Goal: Task Accomplishment & Management: Manage account settings

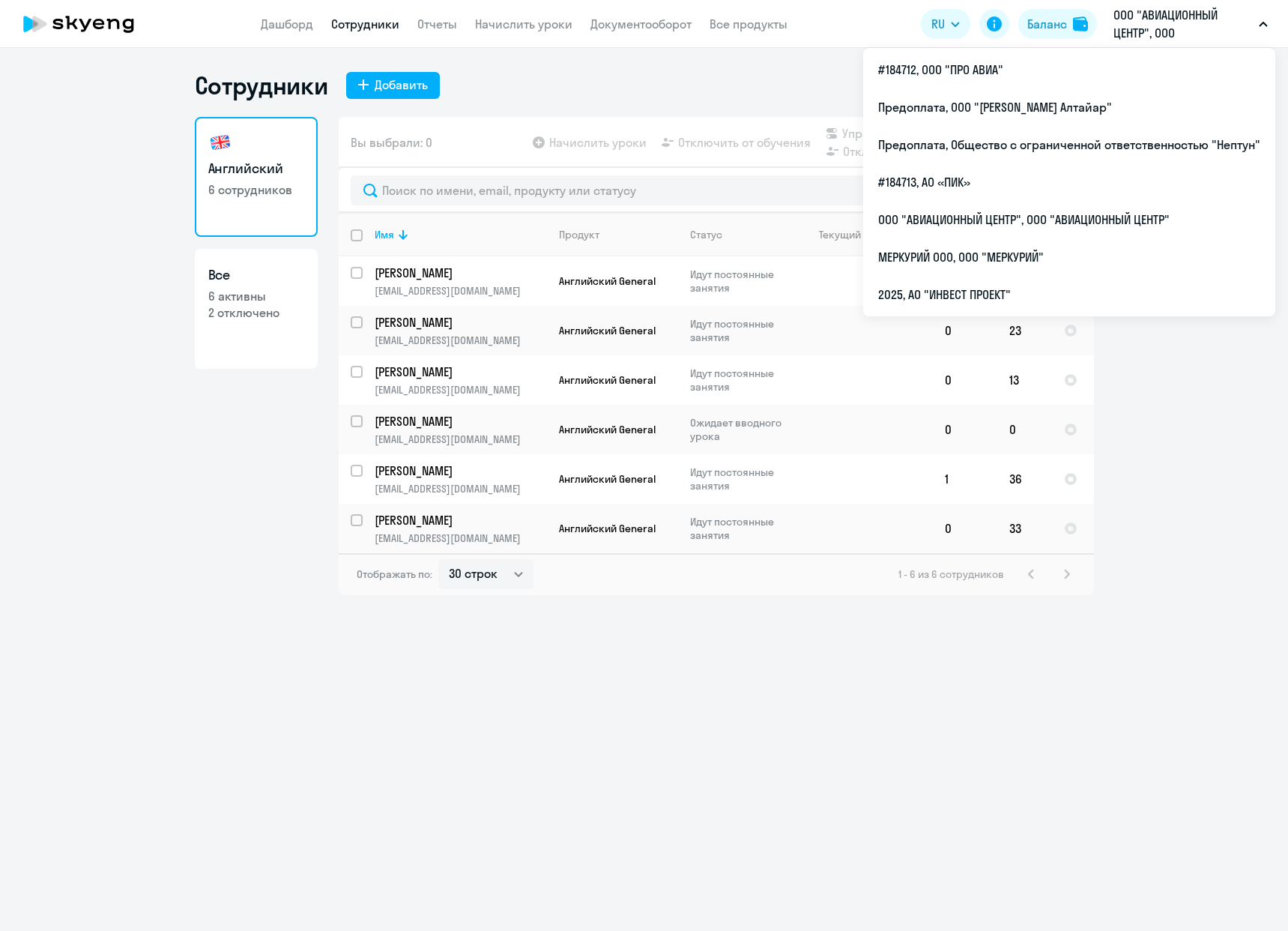
select select "30"
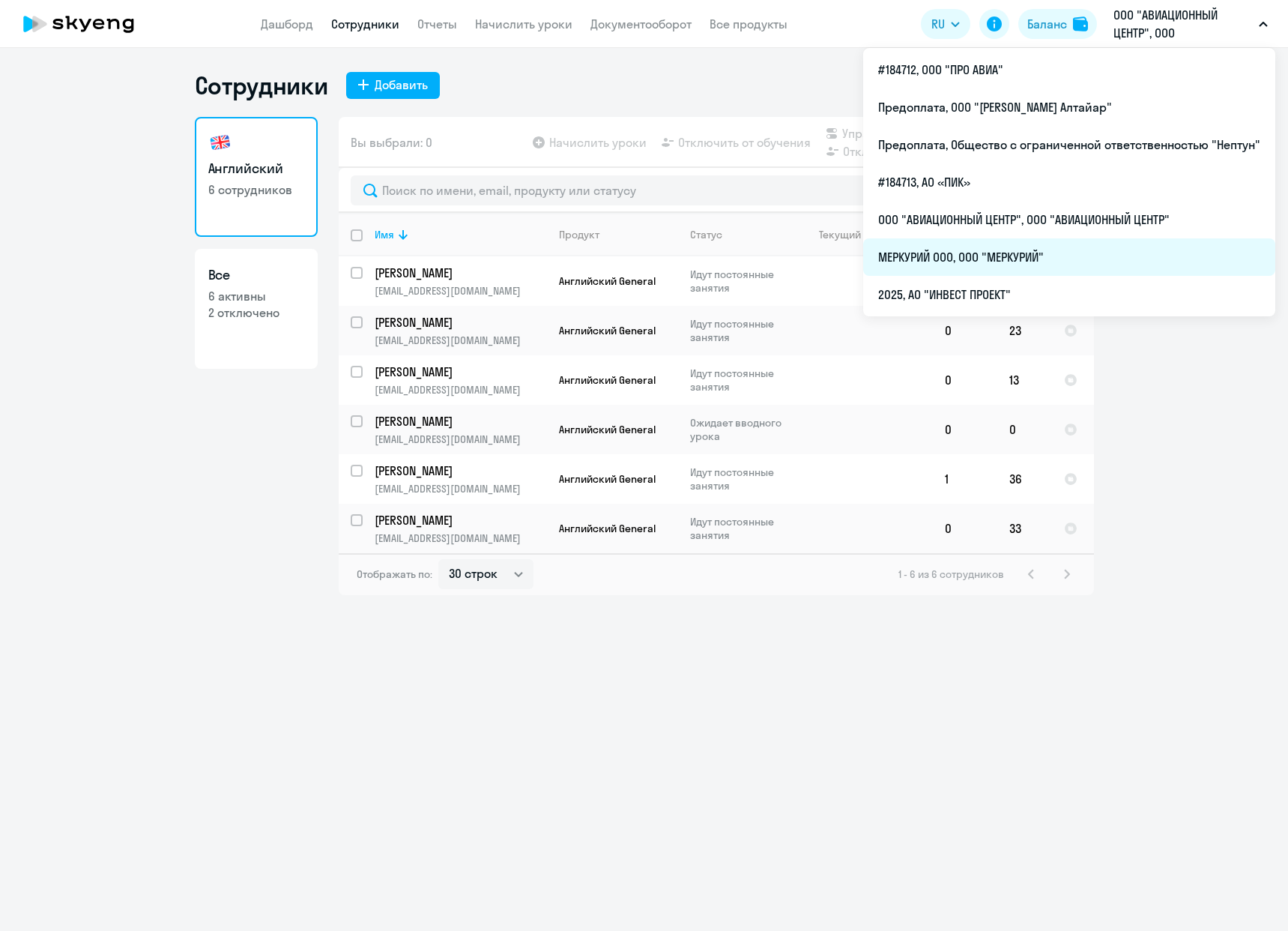
click at [979, 260] on li "МЕРКУРИЙ ООО, ООО "МЕРКУРИЙ"" at bounding box center [1069, 257] width 412 height 38
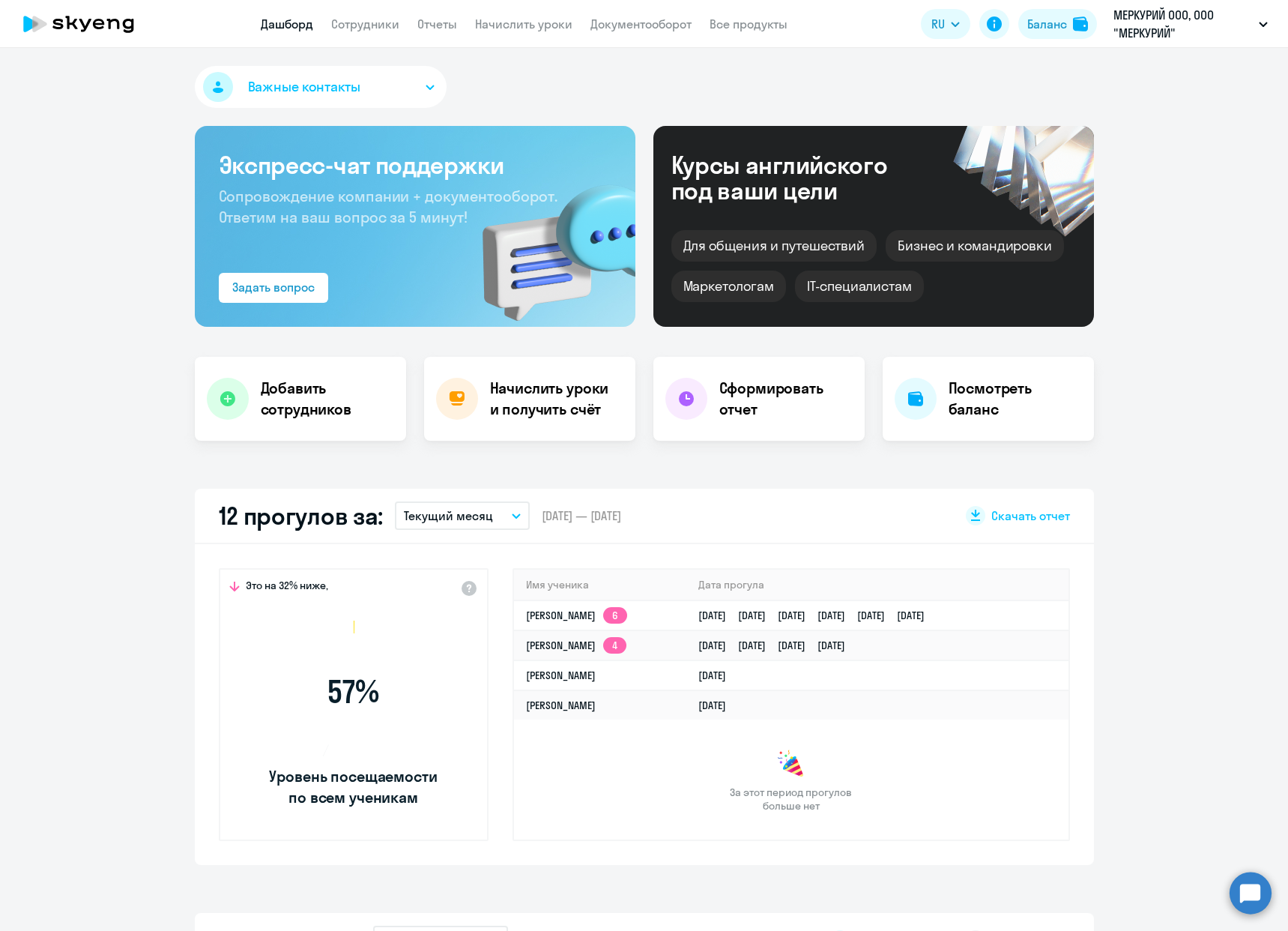
select select "30"
click at [362, 25] on link "Сотрудники" at bounding box center [365, 24] width 68 height 15
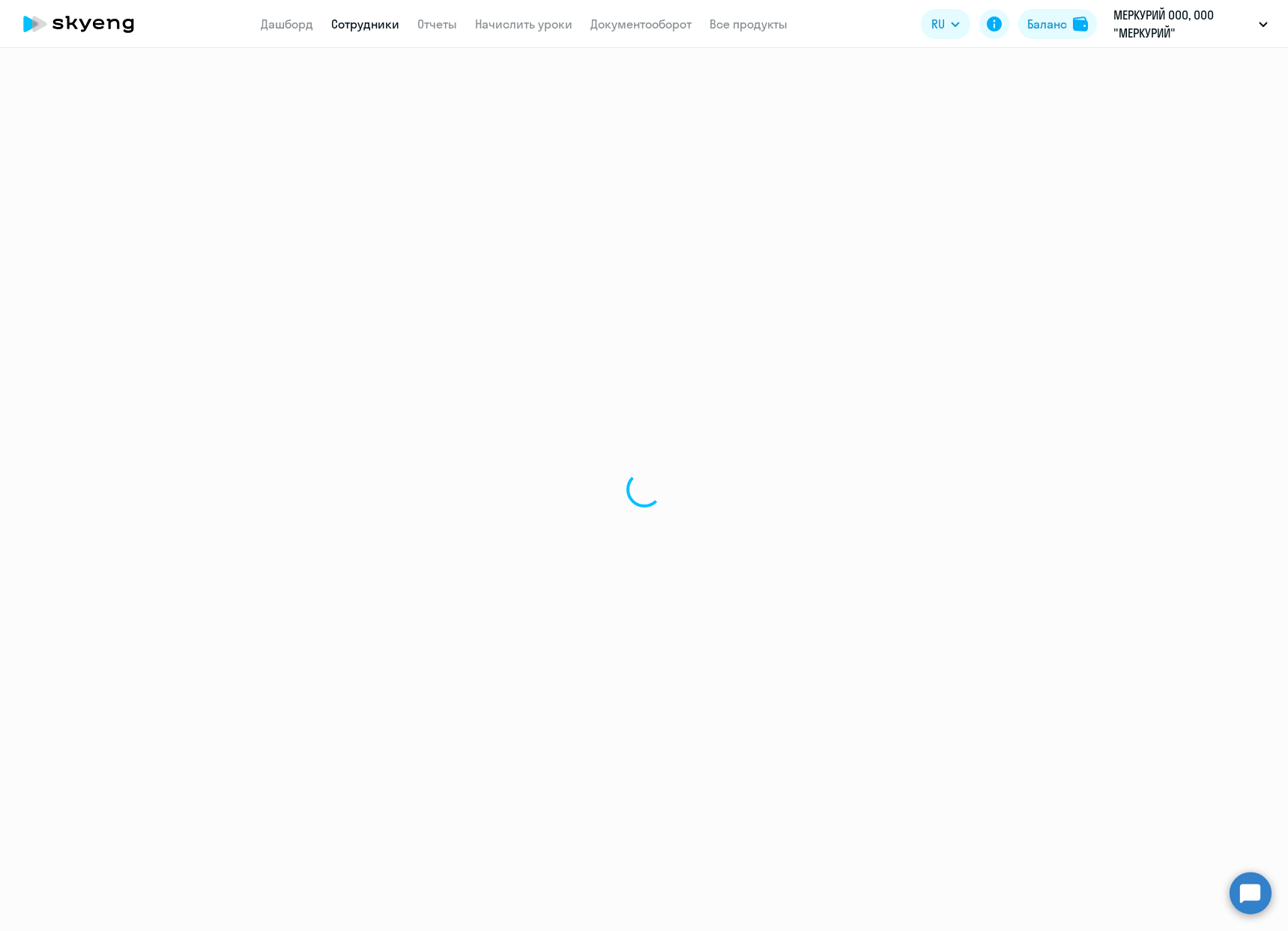
select select "30"
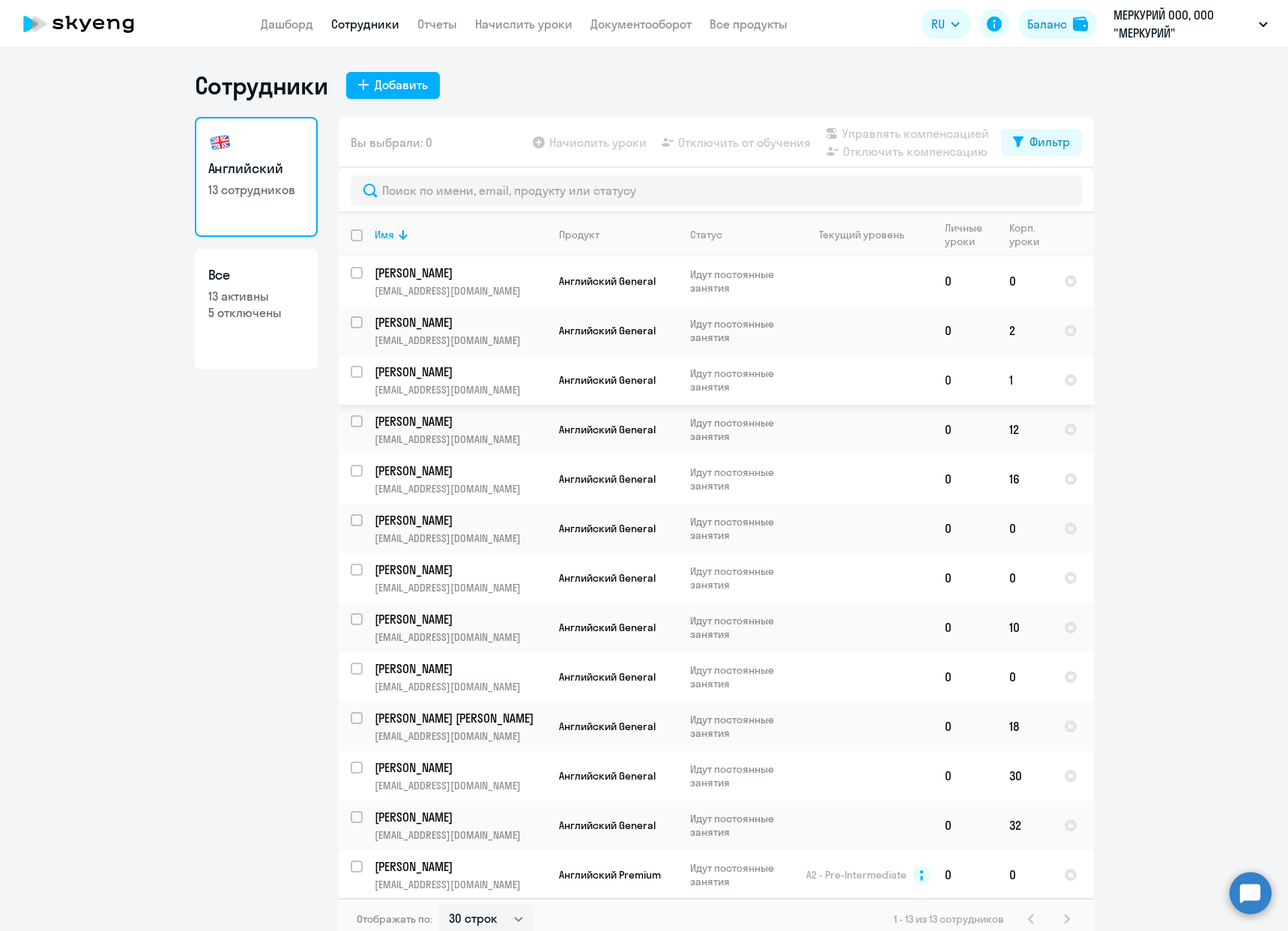
click at [752, 383] on p "Идут постоянные занятия" at bounding box center [741, 380] width 103 height 27
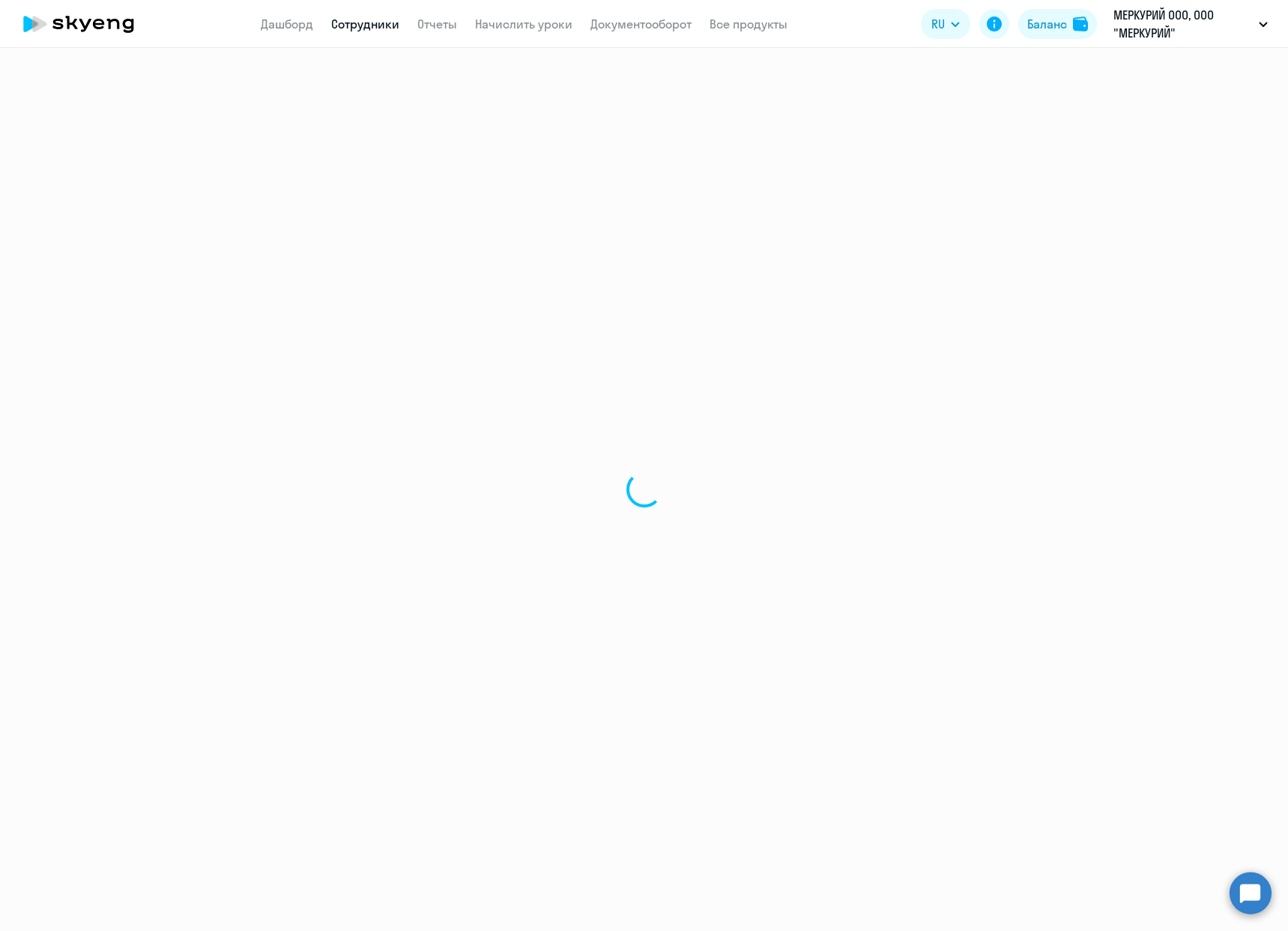
select select "english"
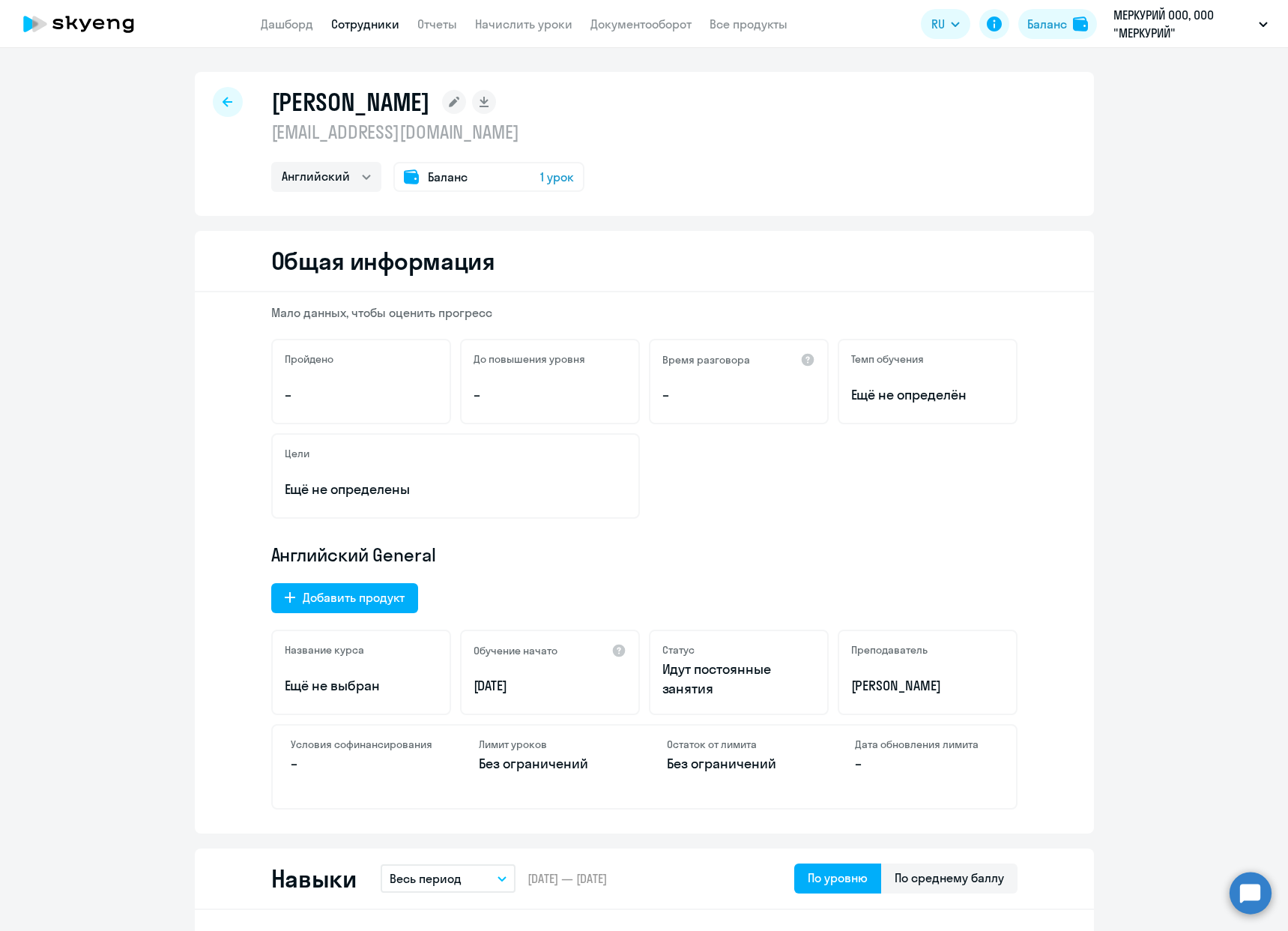
click at [517, 177] on div "Баланс 1 урок" at bounding box center [489, 177] width 191 height 30
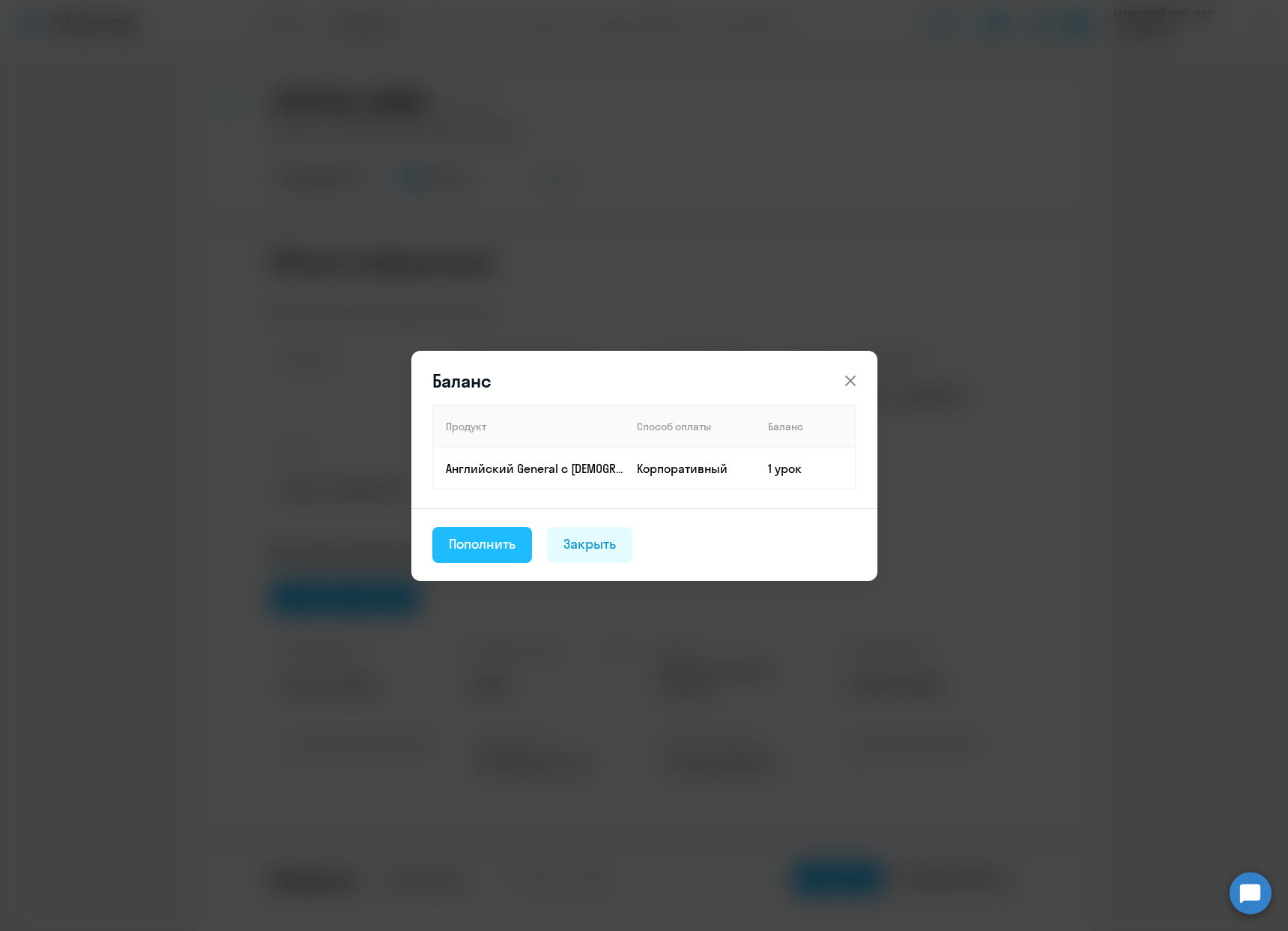
click at [479, 541] on div "Пополнить" at bounding box center [482, 543] width 68 height 19
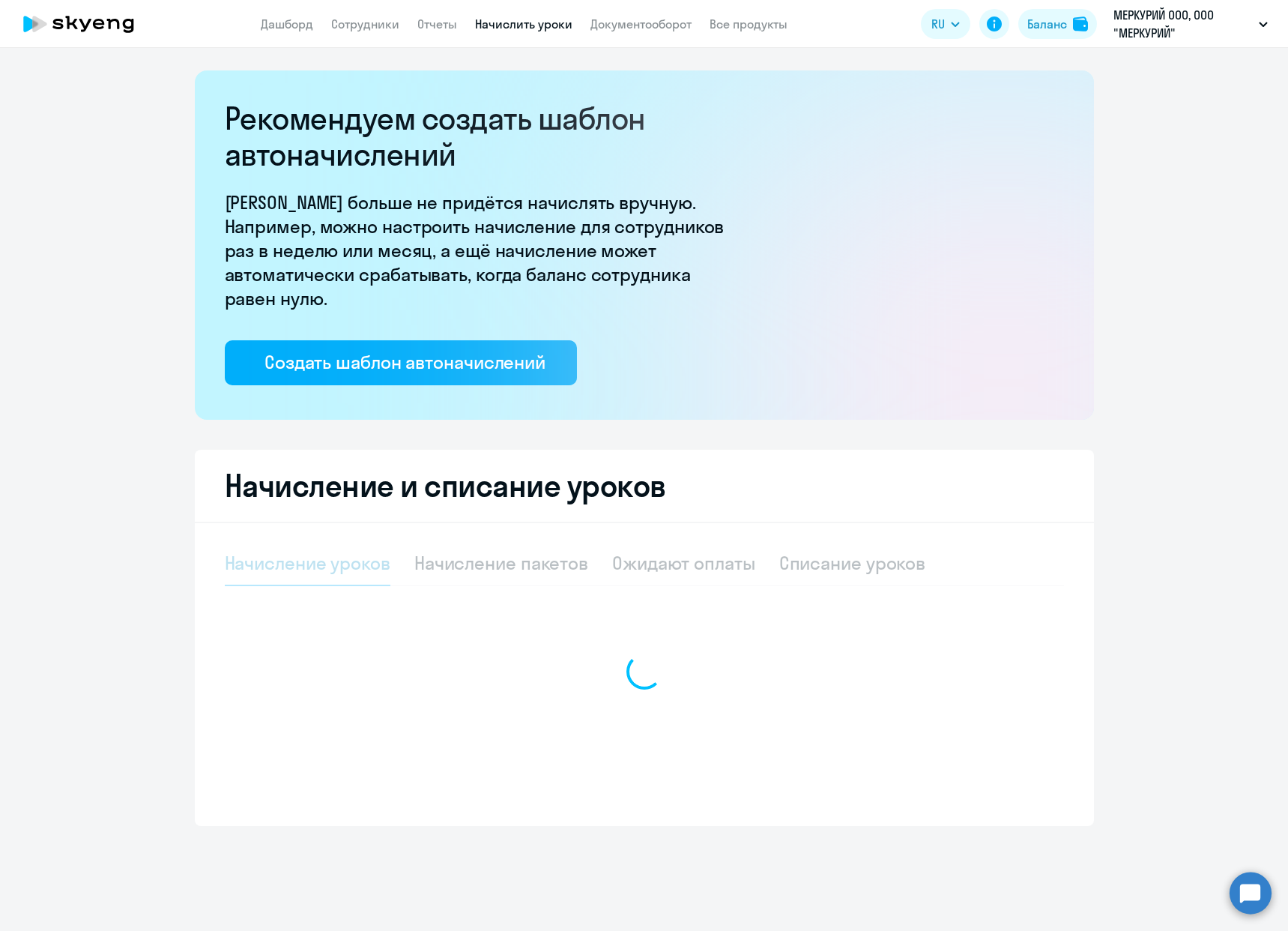
select select "10"
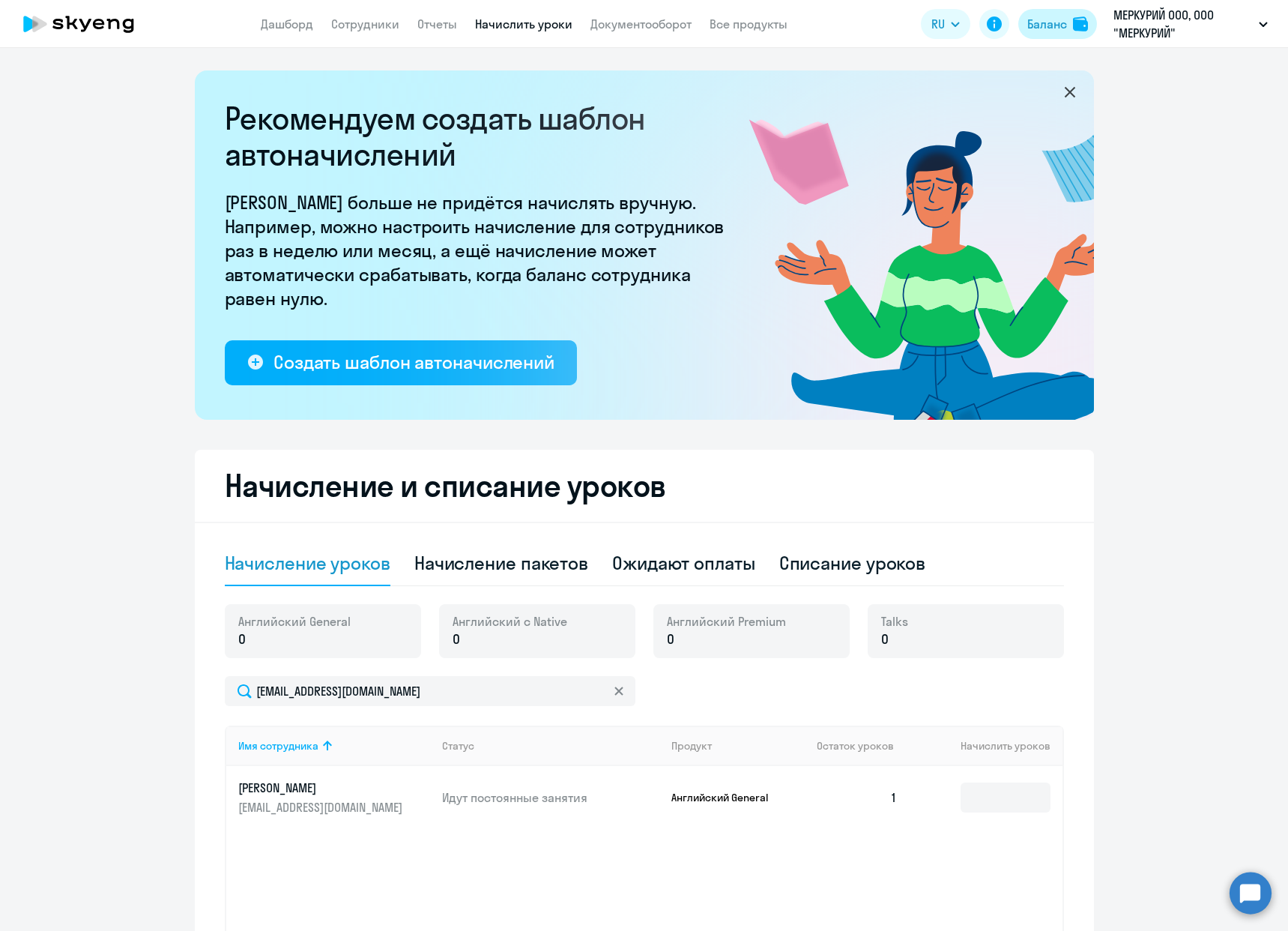
click at [1052, 25] on div "Баланс" at bounding box center [1046, 23] width 39 height 18
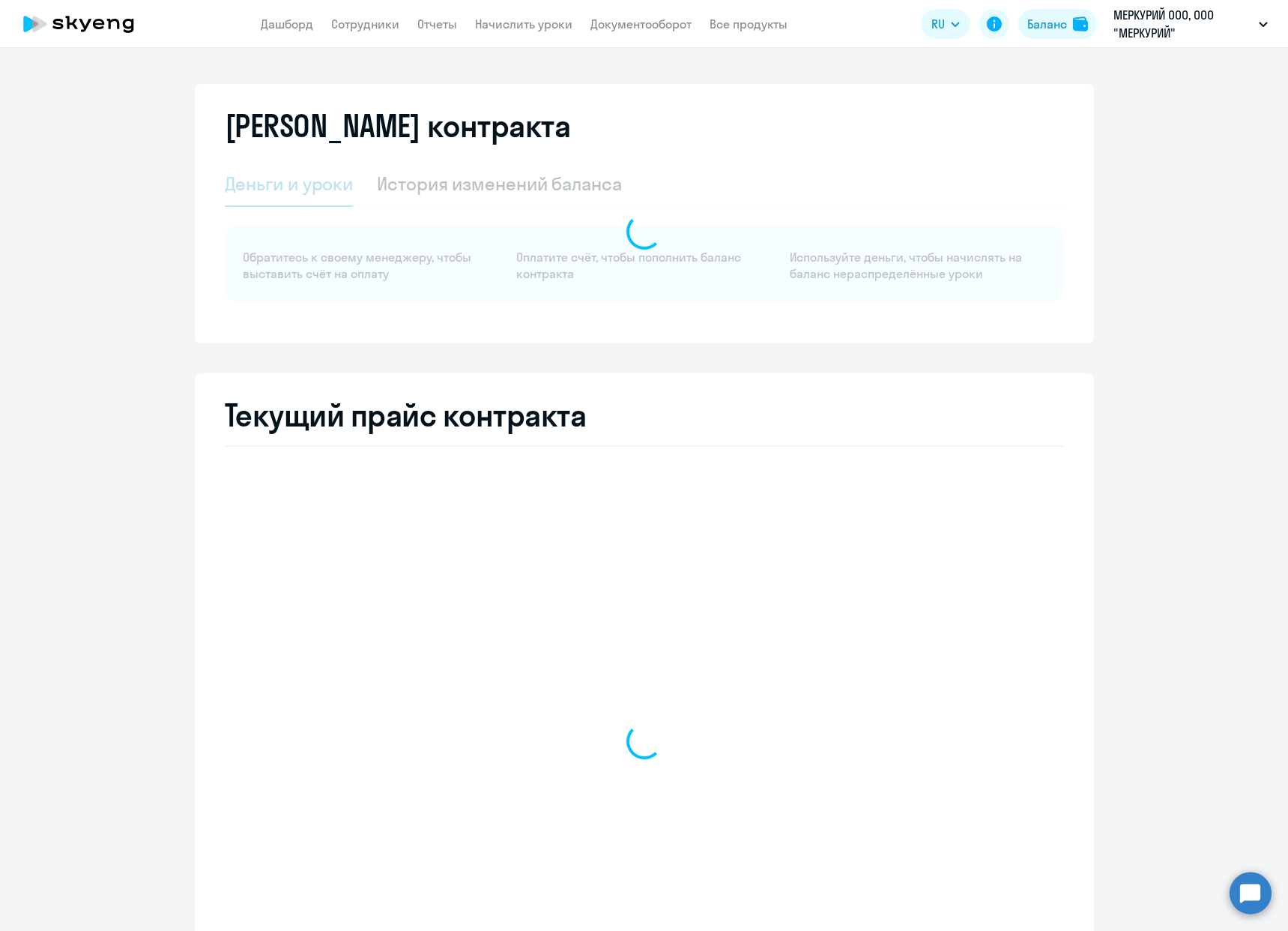
select select "english_adult_not_native_speaker"
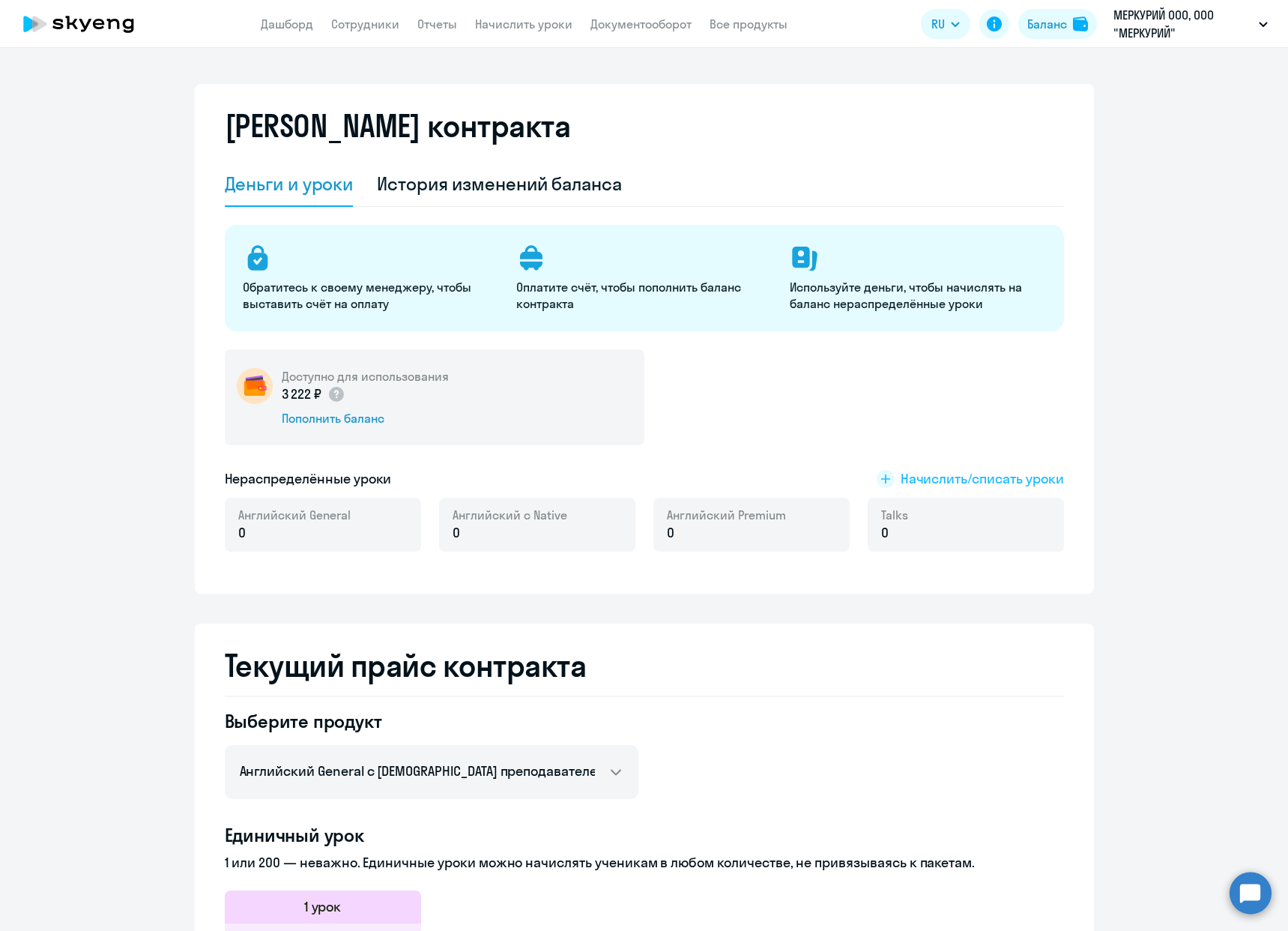
click at [986, 476] on span "Начислить/списать уроки" at bounding box center [982, 478] width 163 height 19
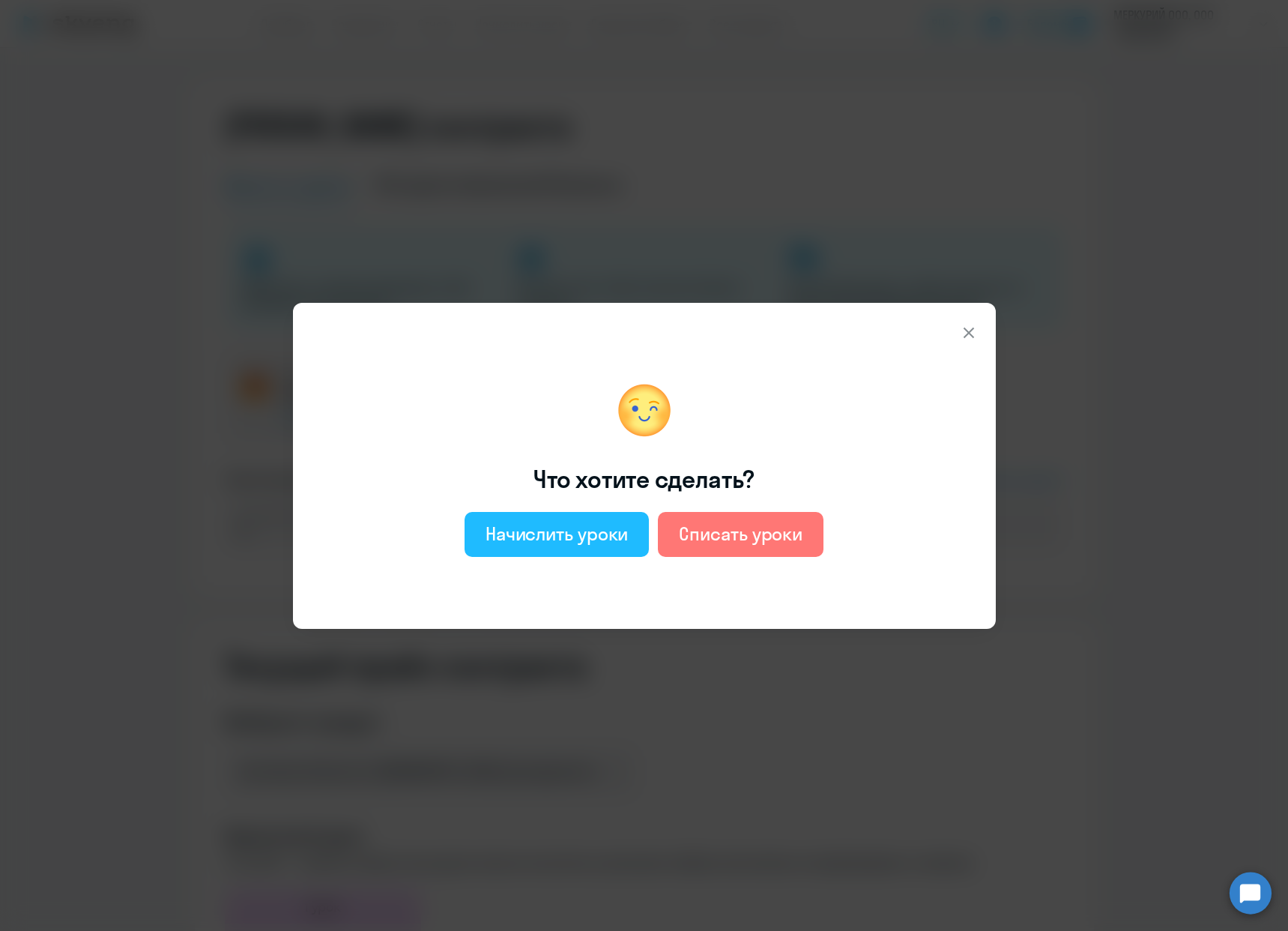
click at [528, 535] on div "Начислить уроки" at bounding box center [557, 533] width 143 height 24
select select "english_adult_not_native_speaker"
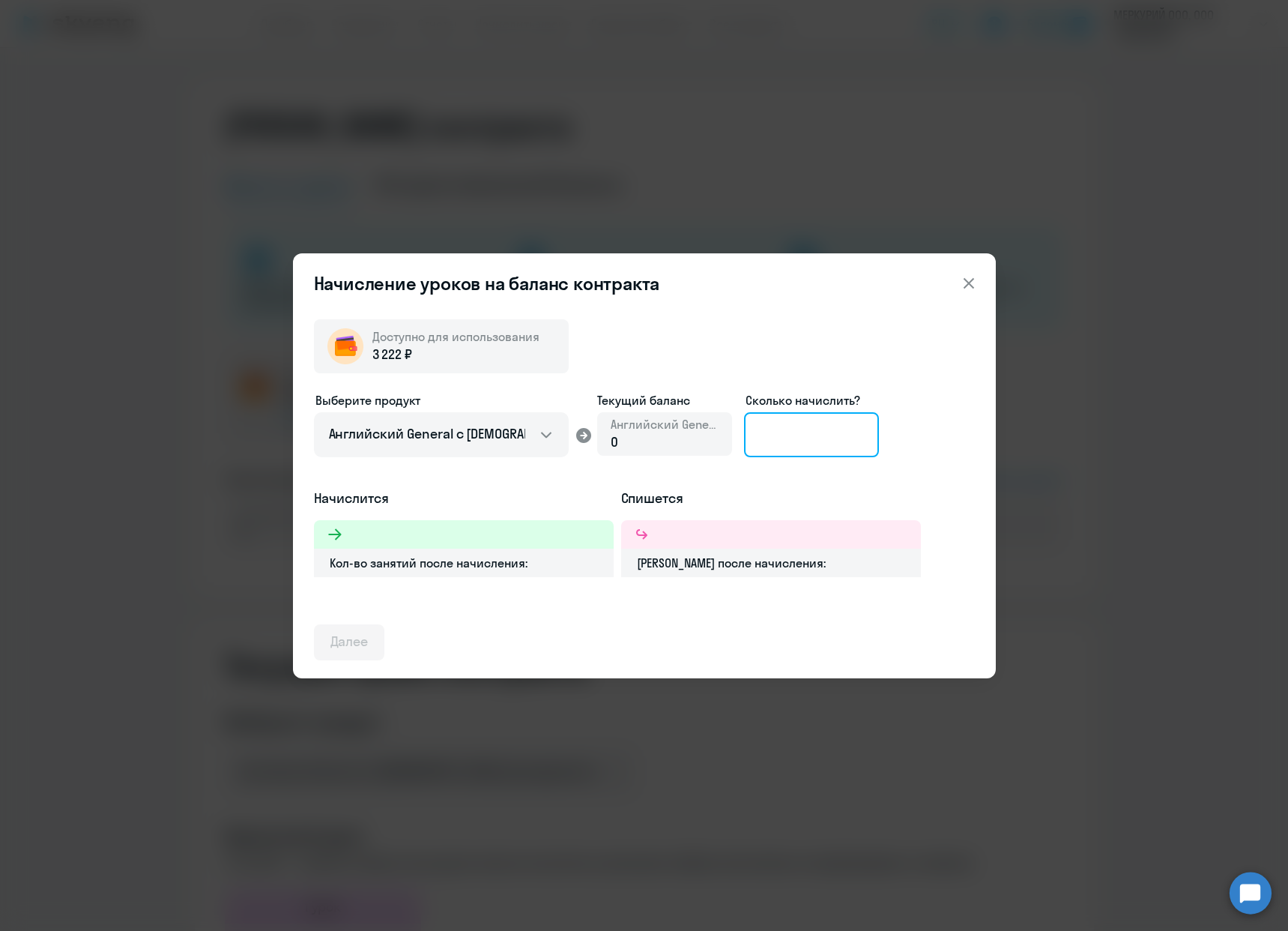
click at [802, 440] on input at bounding box center [811, 435] width 135 height 45
type input "1"
type input "2"
click at [357, 646] on div "Далее" at bounding box center [350, 640] width 38 height 19
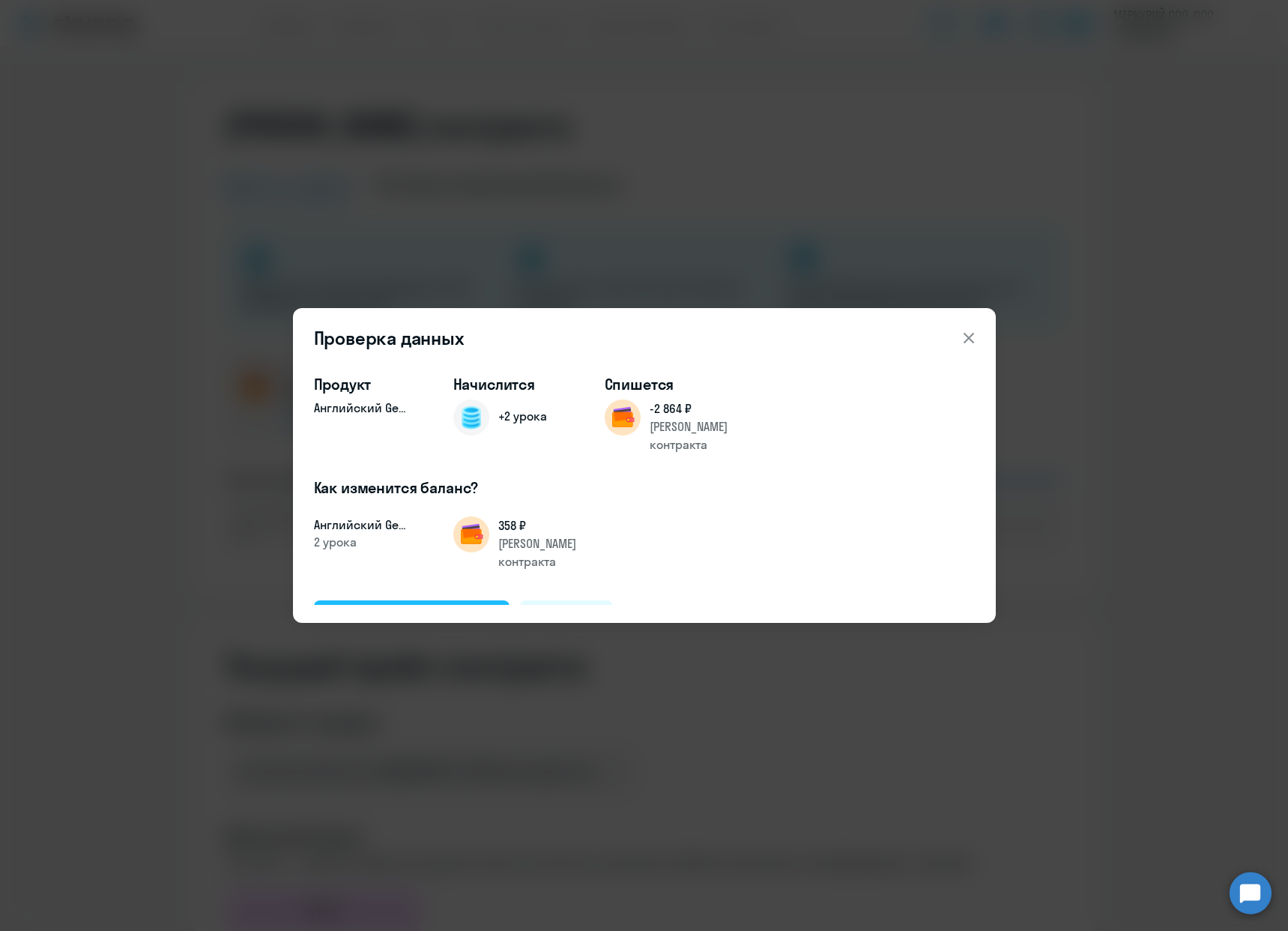
click at [387, 608] on div "Подтвердить и начислить" at bounding box center [412, 617] width 163 height 19
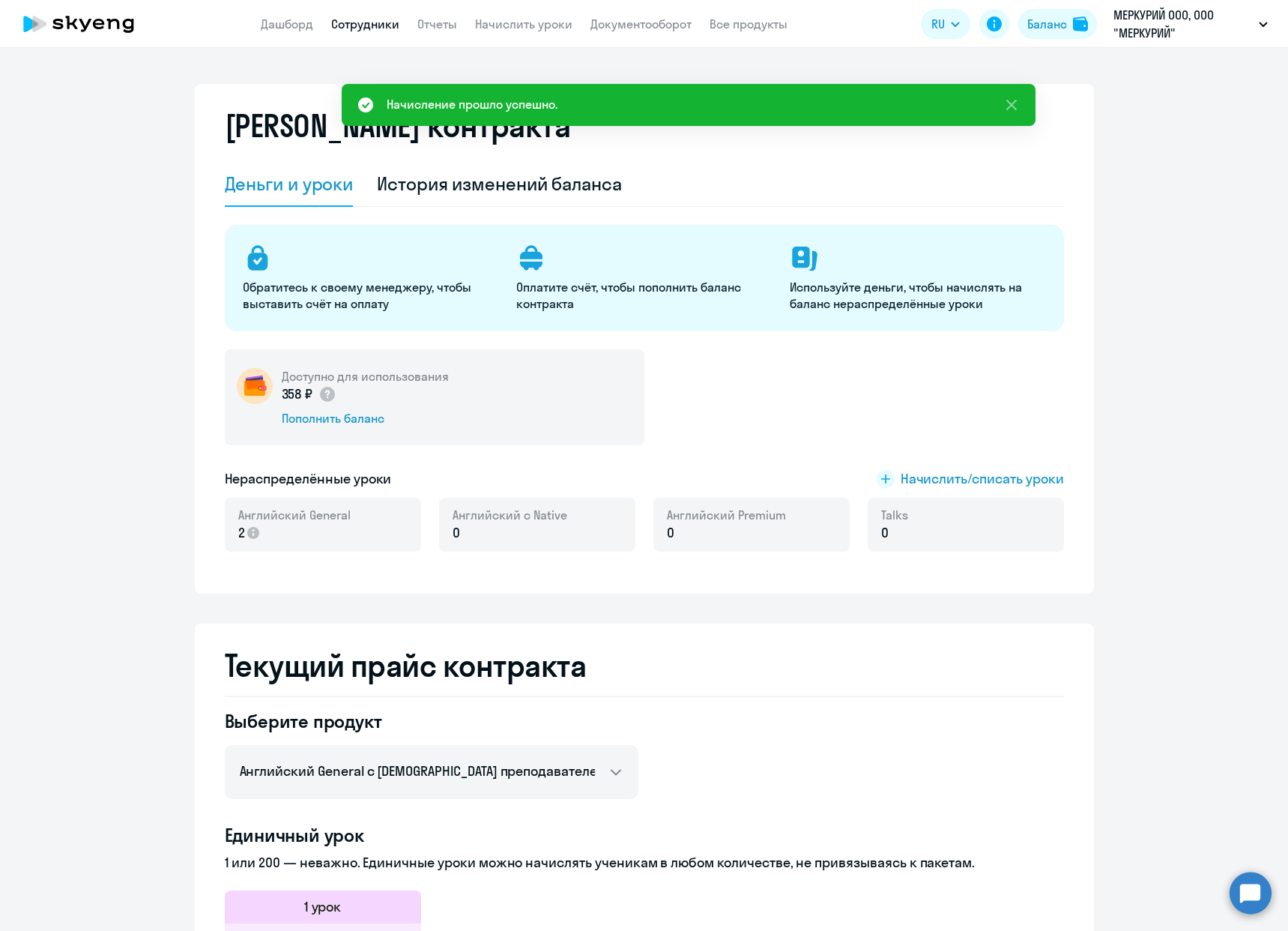
click at [346, 28] on link "Сотрудники" at bounding box center [365, 24] width 68 height 15
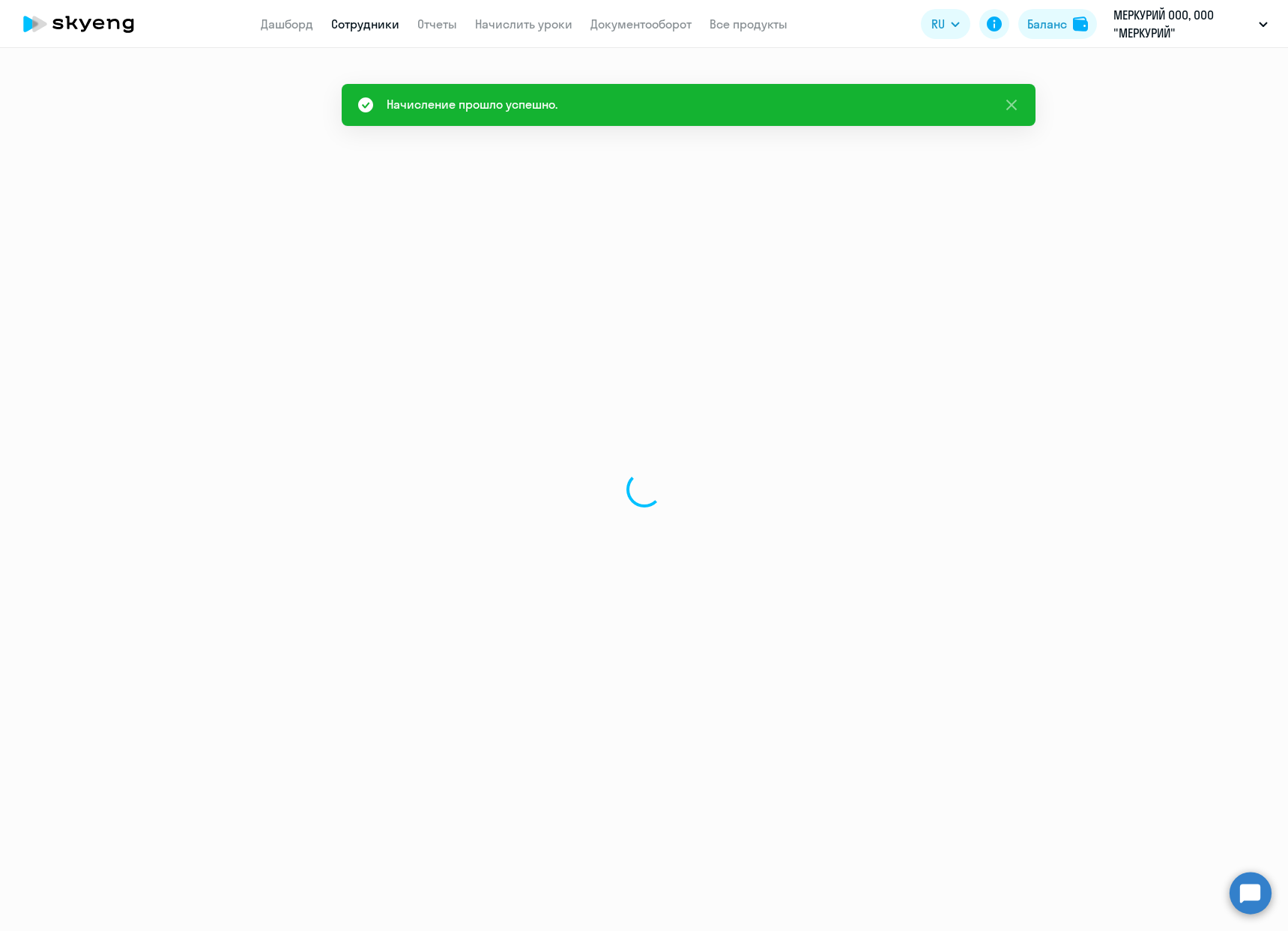
select select "30"
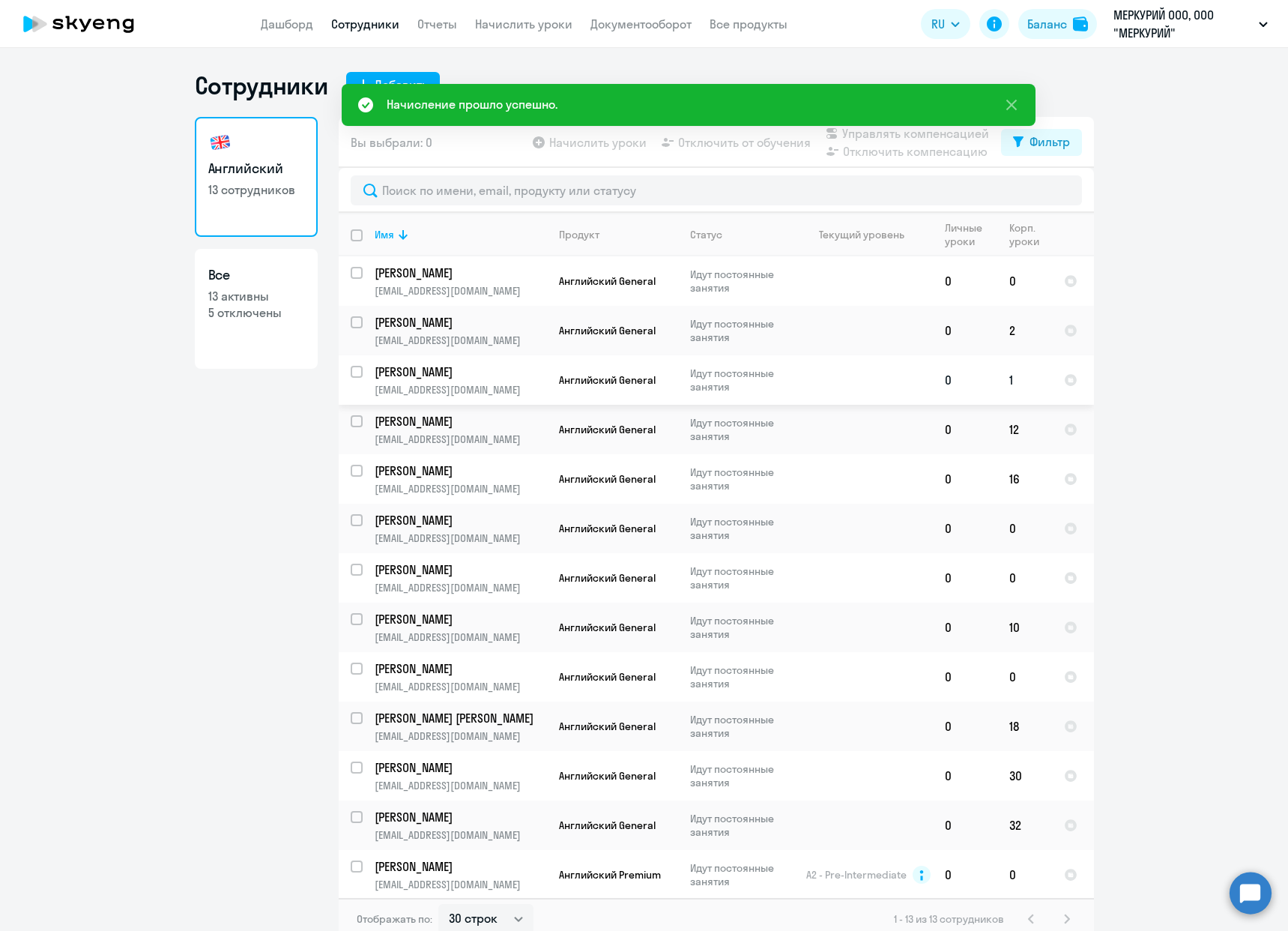
click at [769, 387] on p "Идут постоянные занятия" at bounding box center [741, 380] width 103 height 27
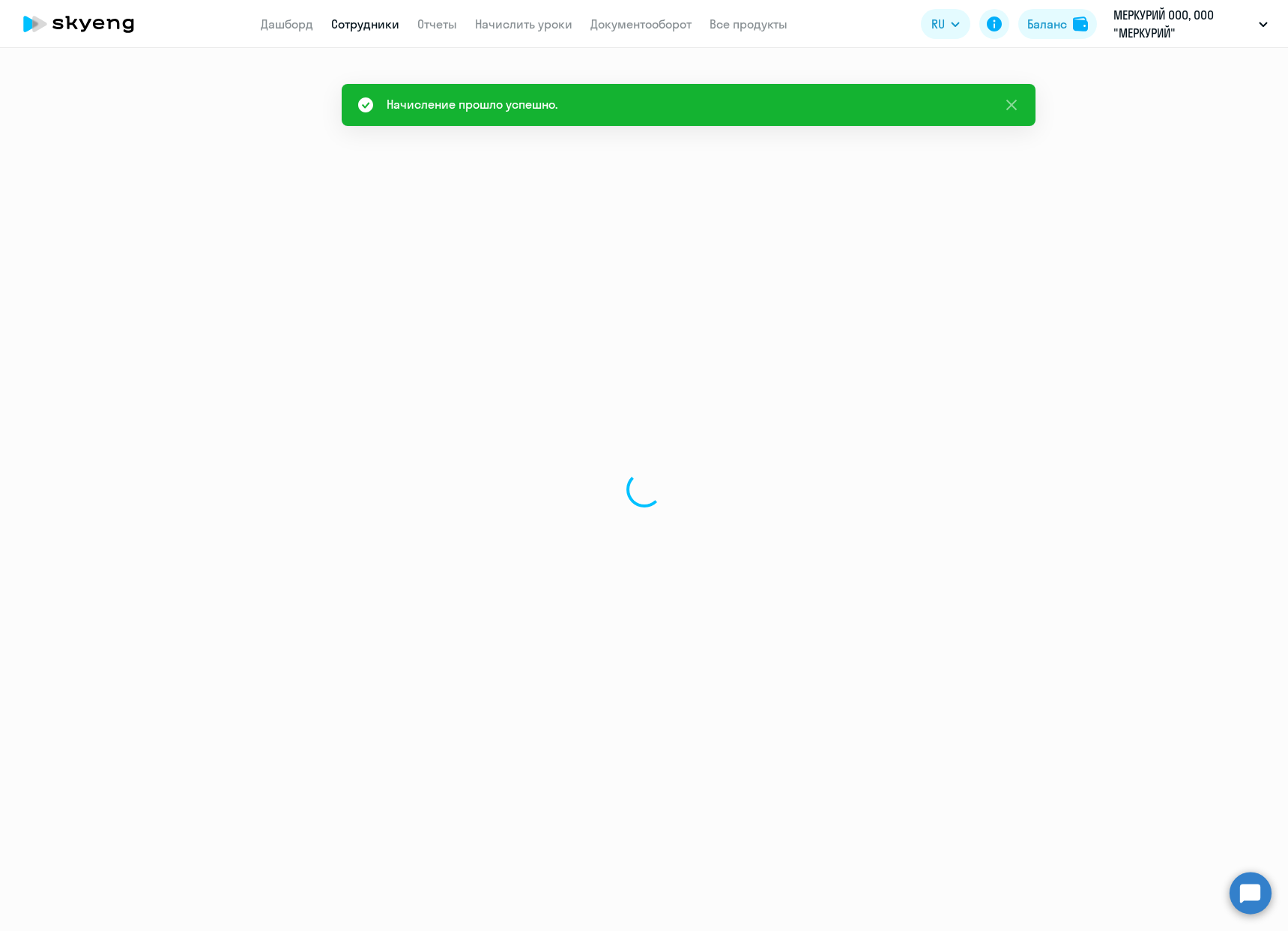
select select "english"
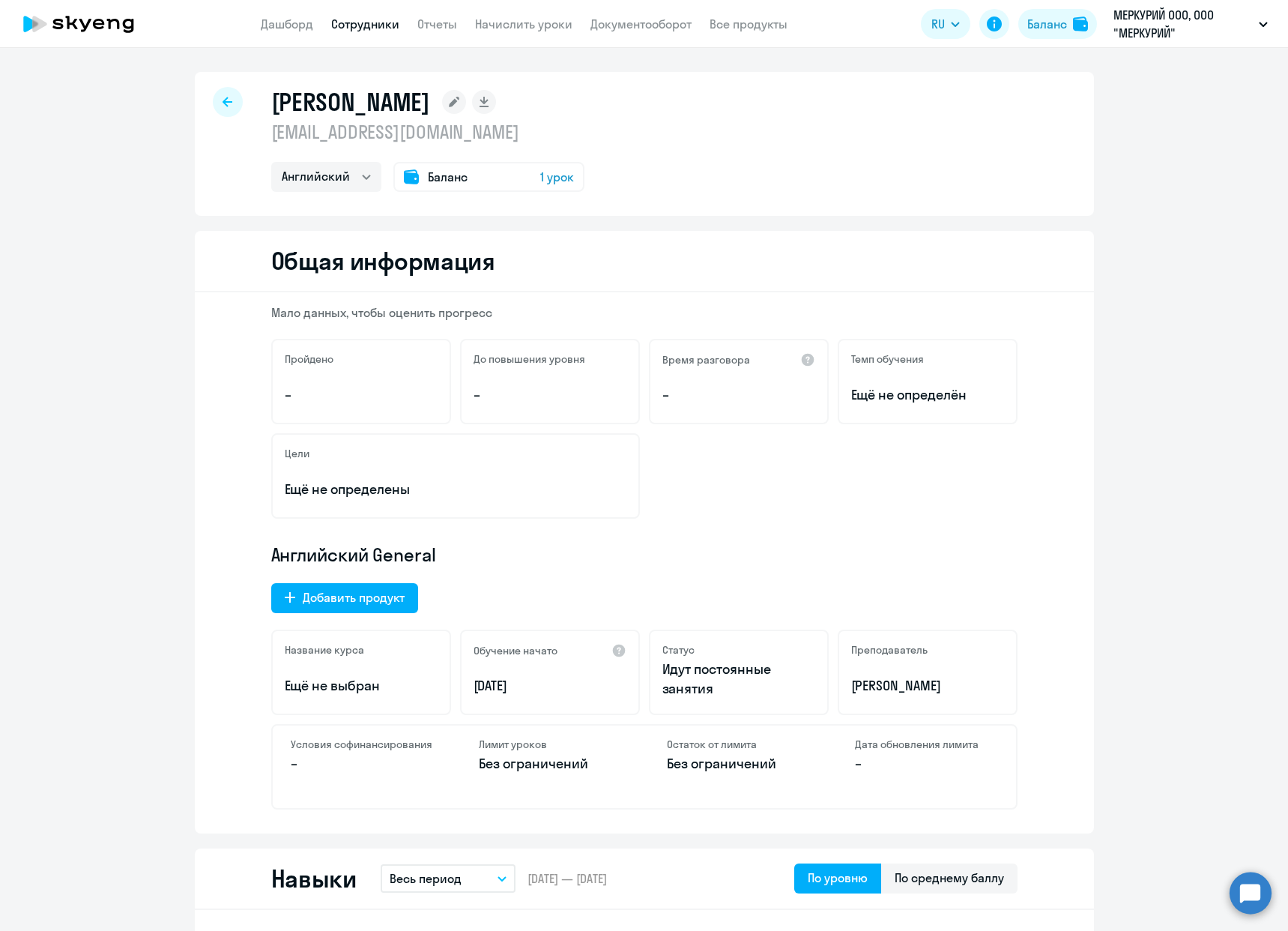
click at [424, 167] on div "Баланс 1 урок" at bounding box center [489, 177] width 191 height 30
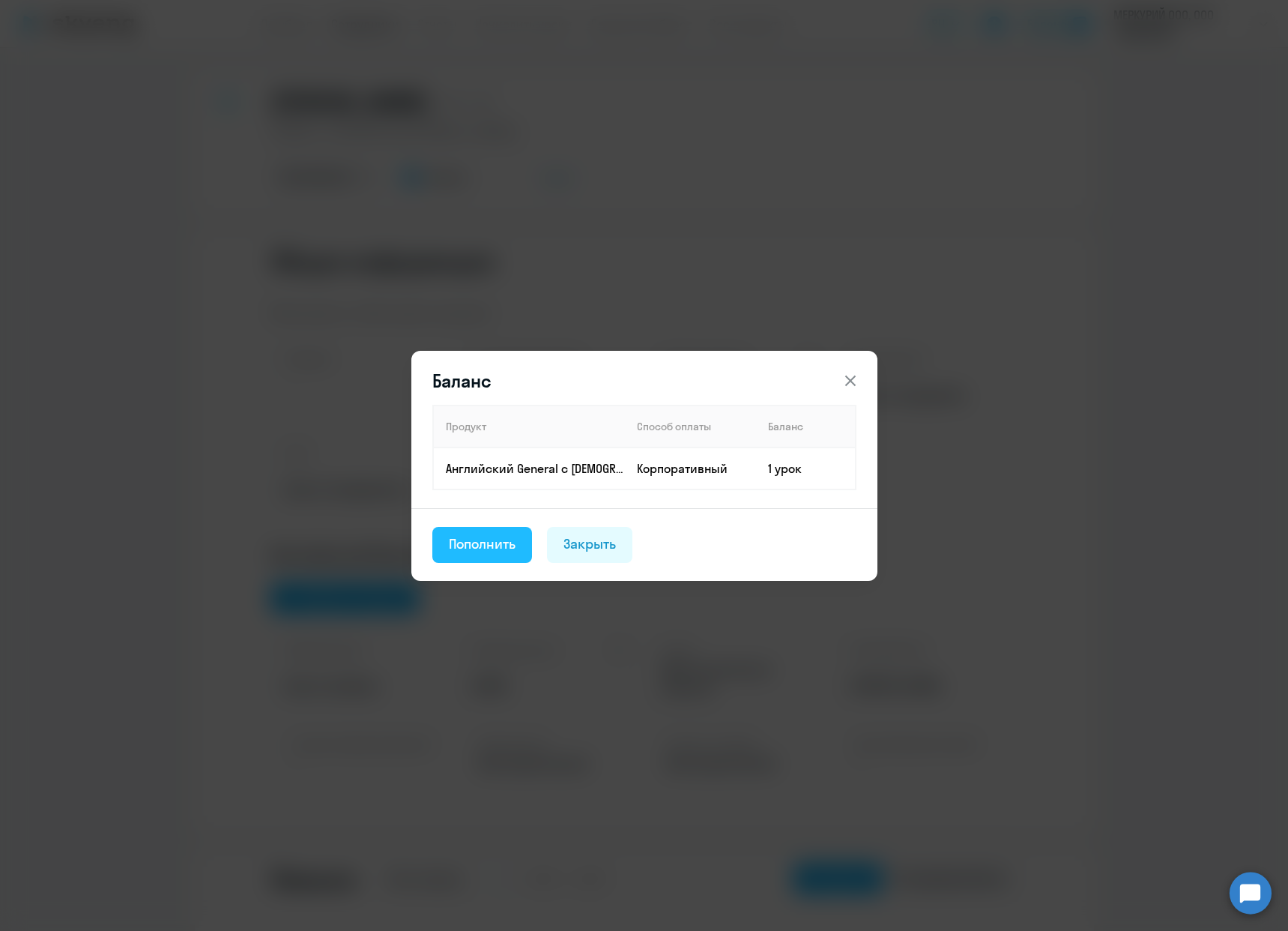
click at [487, 547] on div "Пополнить" at bounding box center [482, 543] width 68 height 19
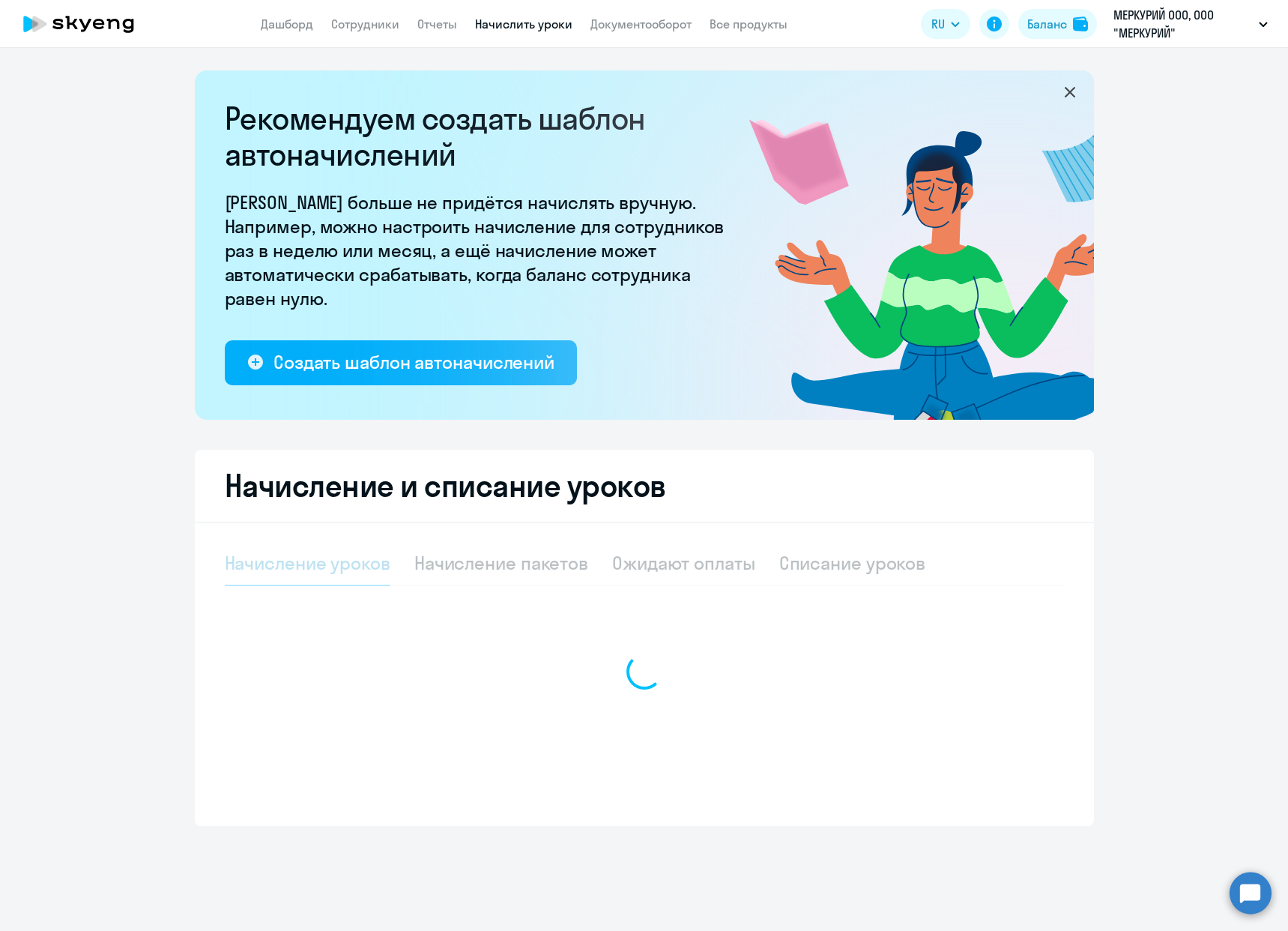
select select "10"
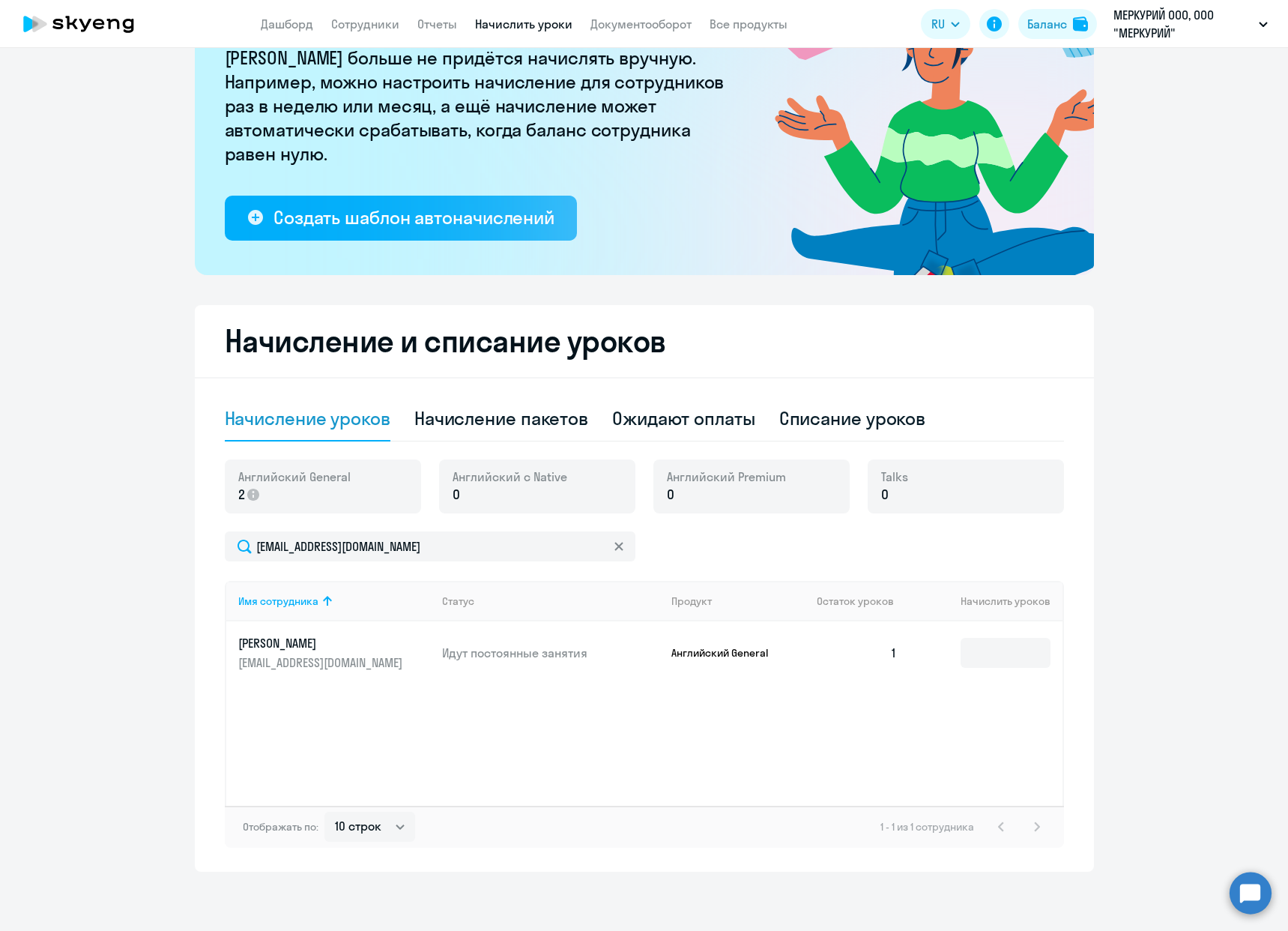
scroll to position [146, 0]
click at [996, 654] on input at bounding box center [1004, 652] width 90 height 30
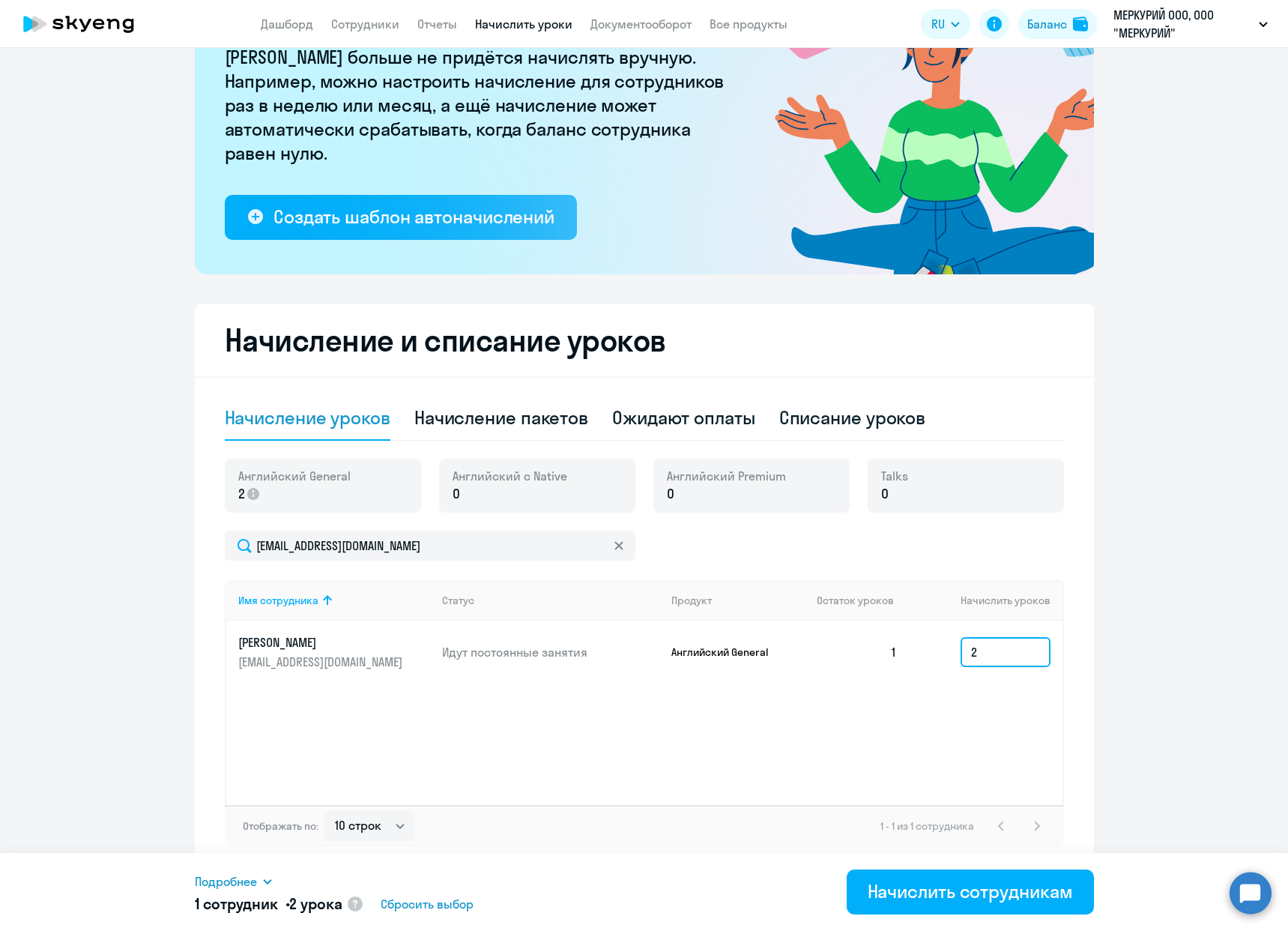
type input "2"
click at [993, 764] on div "Имя сотрудника Статус Продукт Остаток уроков Начислить уроков [PERSON_NAME] [EM…" at bounding box center [644, 692] width 839 height 225
click at [971, 901] on div "Начислить сотрудникам" at bounding box center [969, 891] width 205 height 24
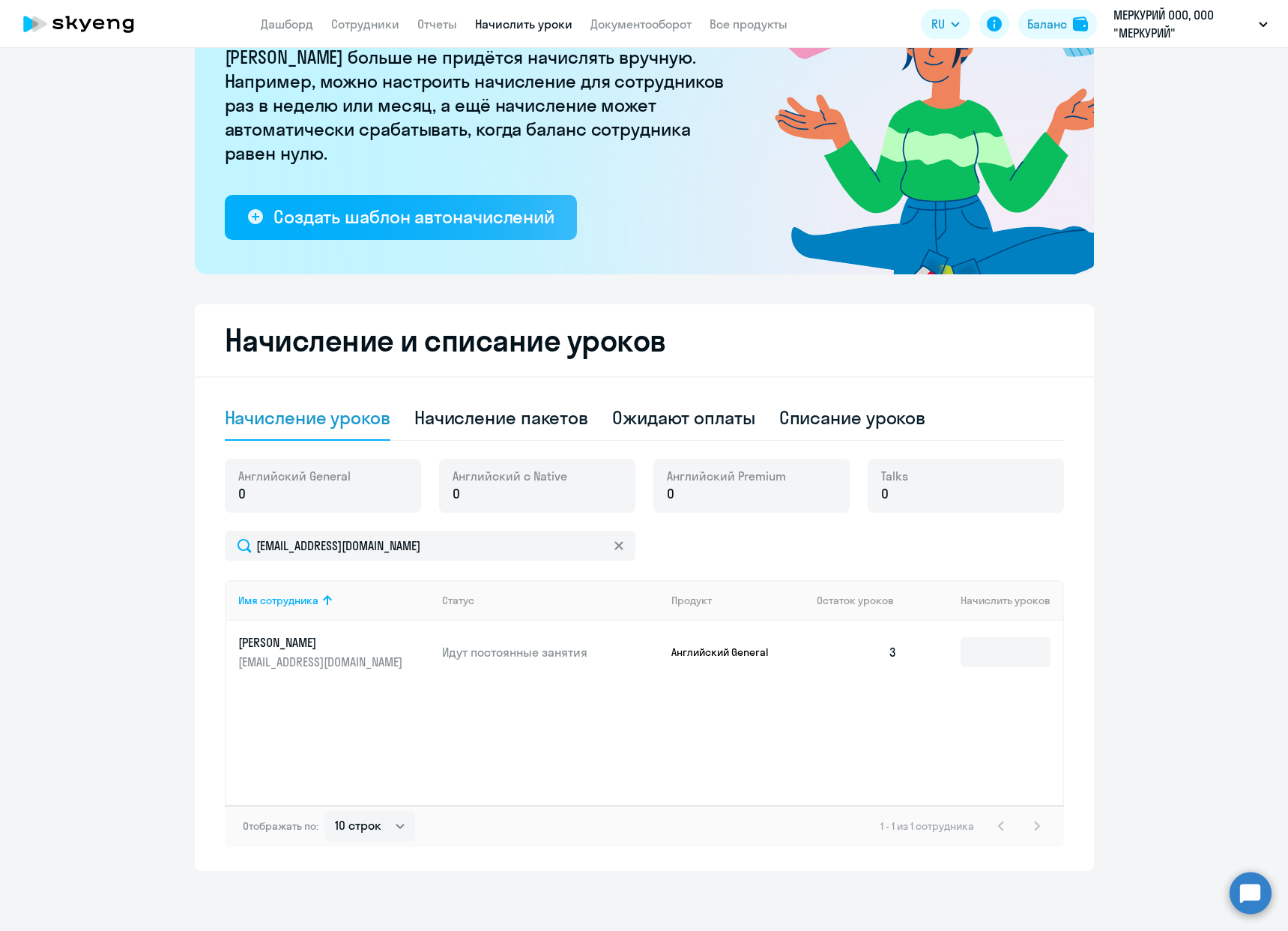
click at [72, 700] on ng-component "Рекомендуем создать шаблон автоначислений Уроки больше не придётся начислять вр…" at bounding box center [644, 398] width 1288 height 946
click at [1158, 700] on ng-component "Рекомендуем создать шаблон автоначислений Уроки больше не придётся начислять вр…" at bounding box center [644, 398] width 1288 height 946
click at [136, 781] on ng-component "Рекомендуем создать шаблон автоначислений Уроки больше не придётся начислять вр…" at bounding box center [644, 398] width 1288 height 946
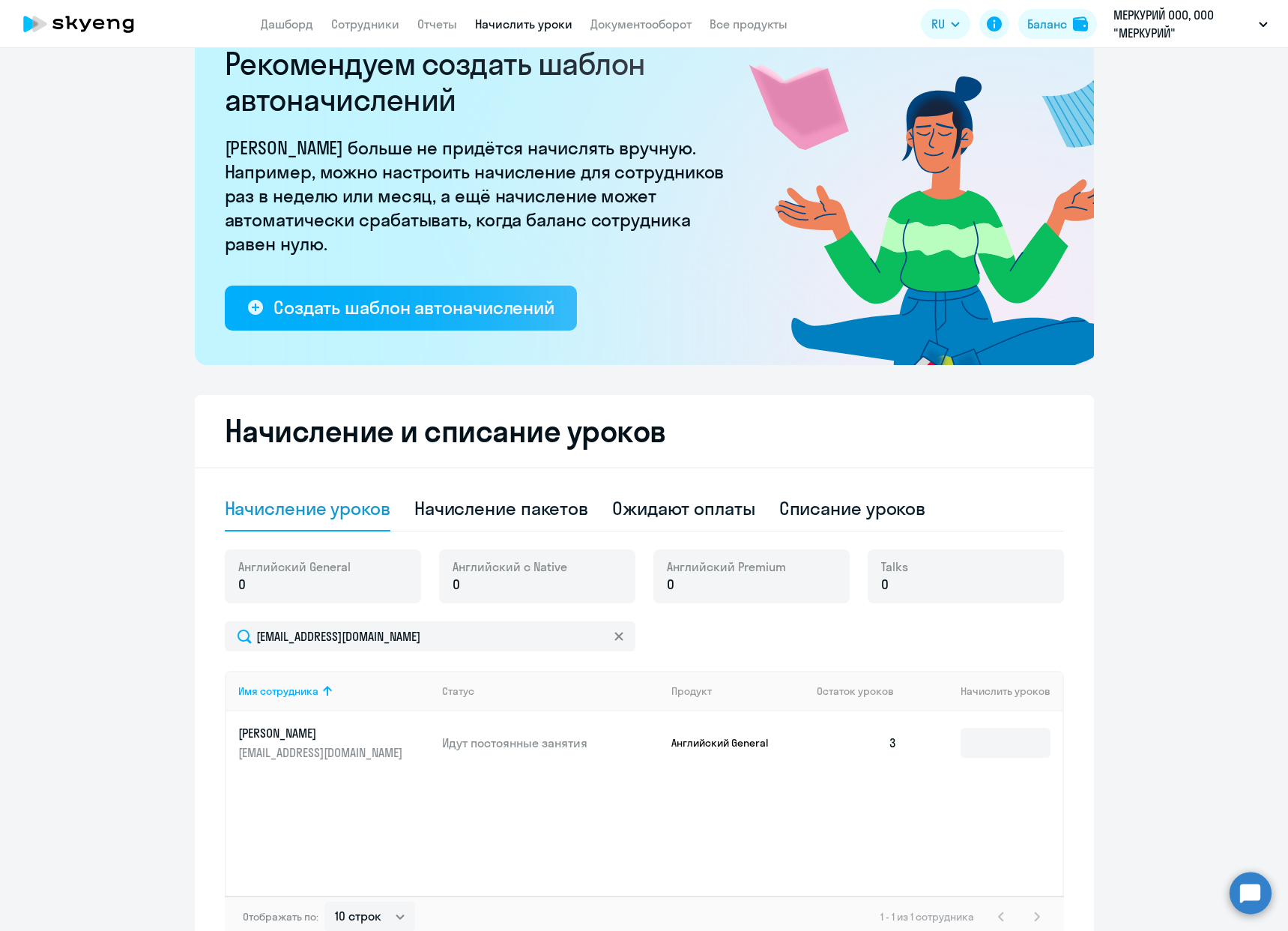
scroll to position [0, 0]
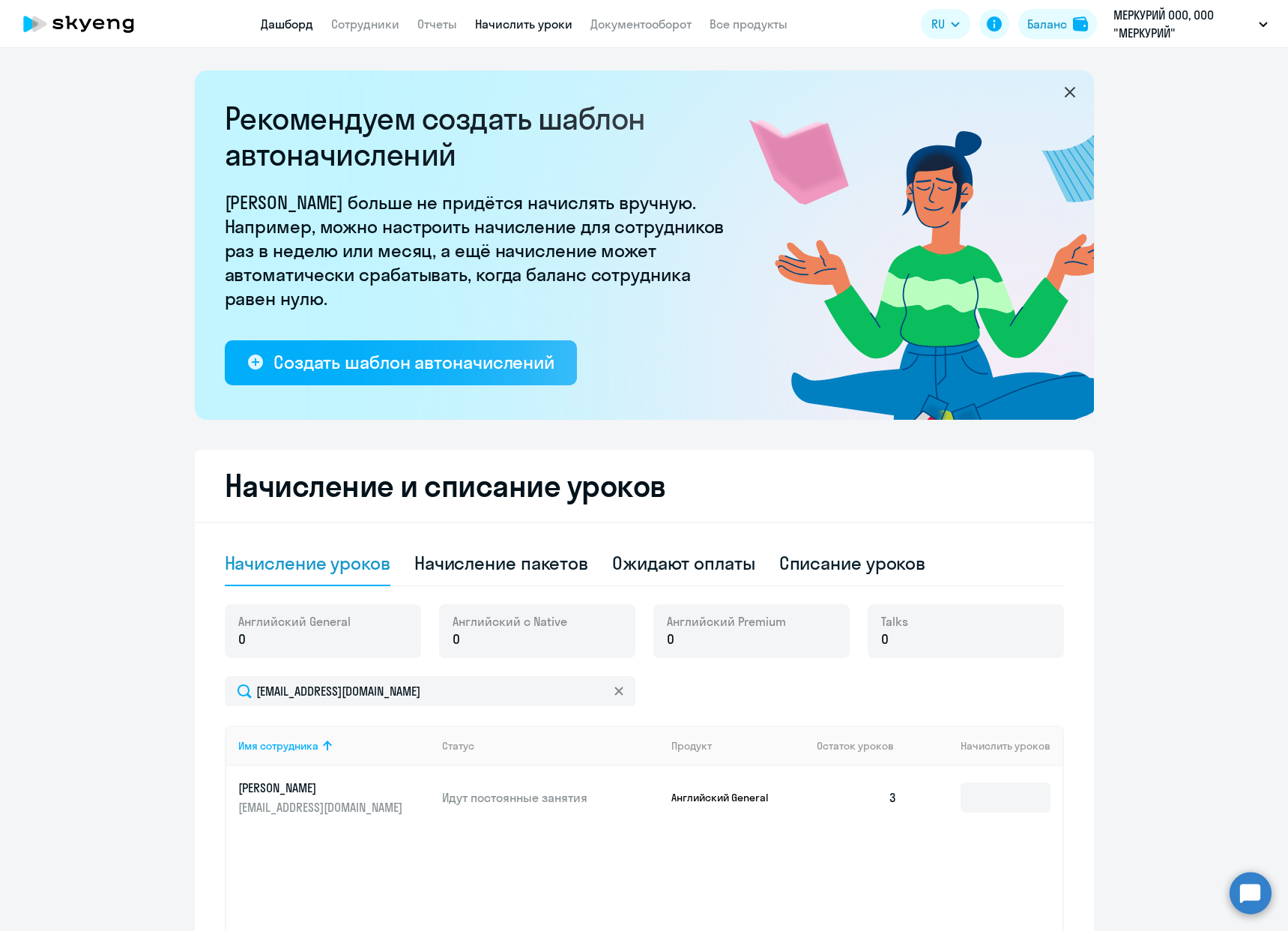
click at [274, 29] on link "Дашборд" at bounding box center [286, 24] width 53 height 15
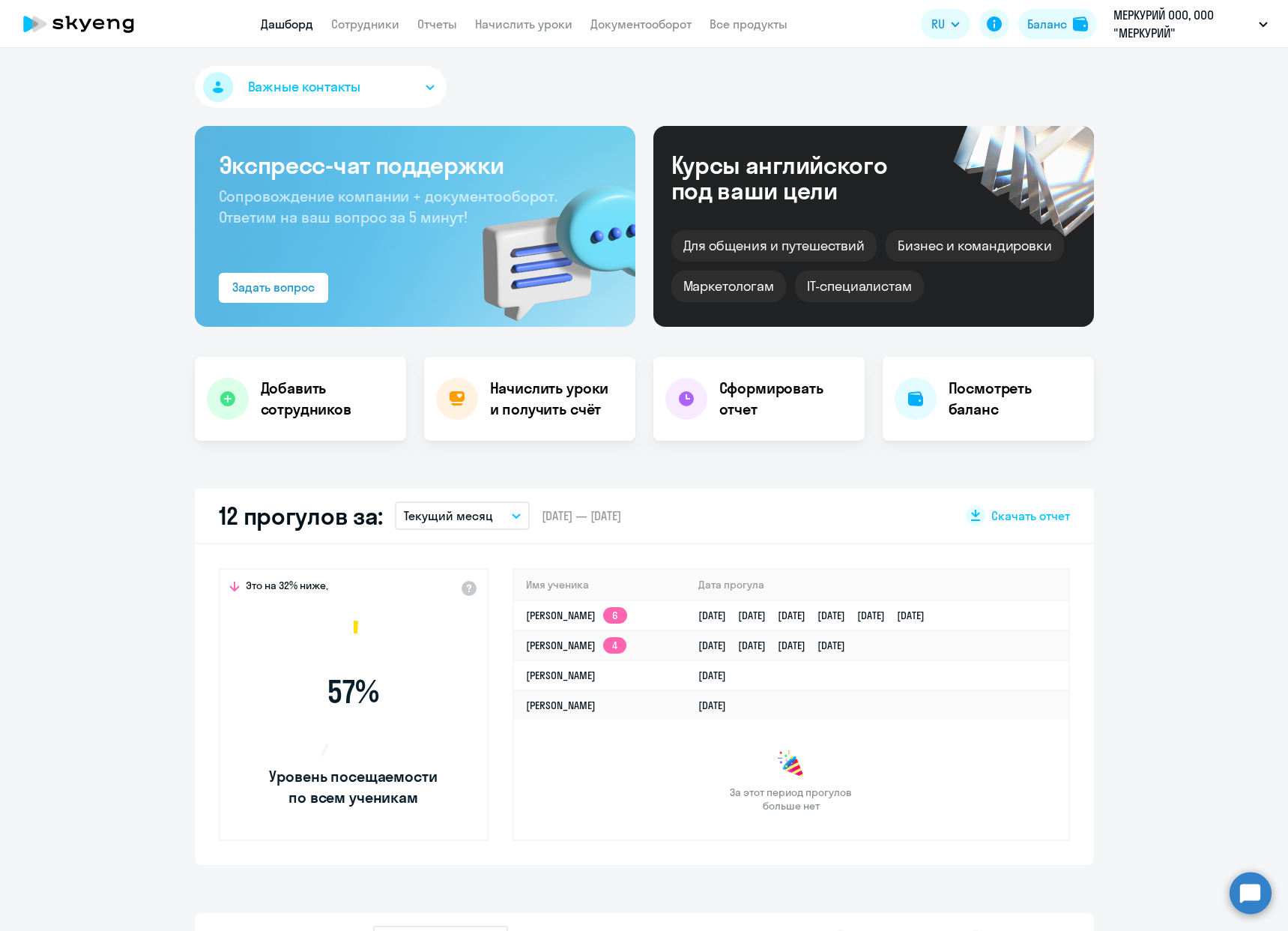
select select "30"
click at [627, 620] on link "[PERSON_NAME] 6" at bounding box center [576, 615] width 101 height 13
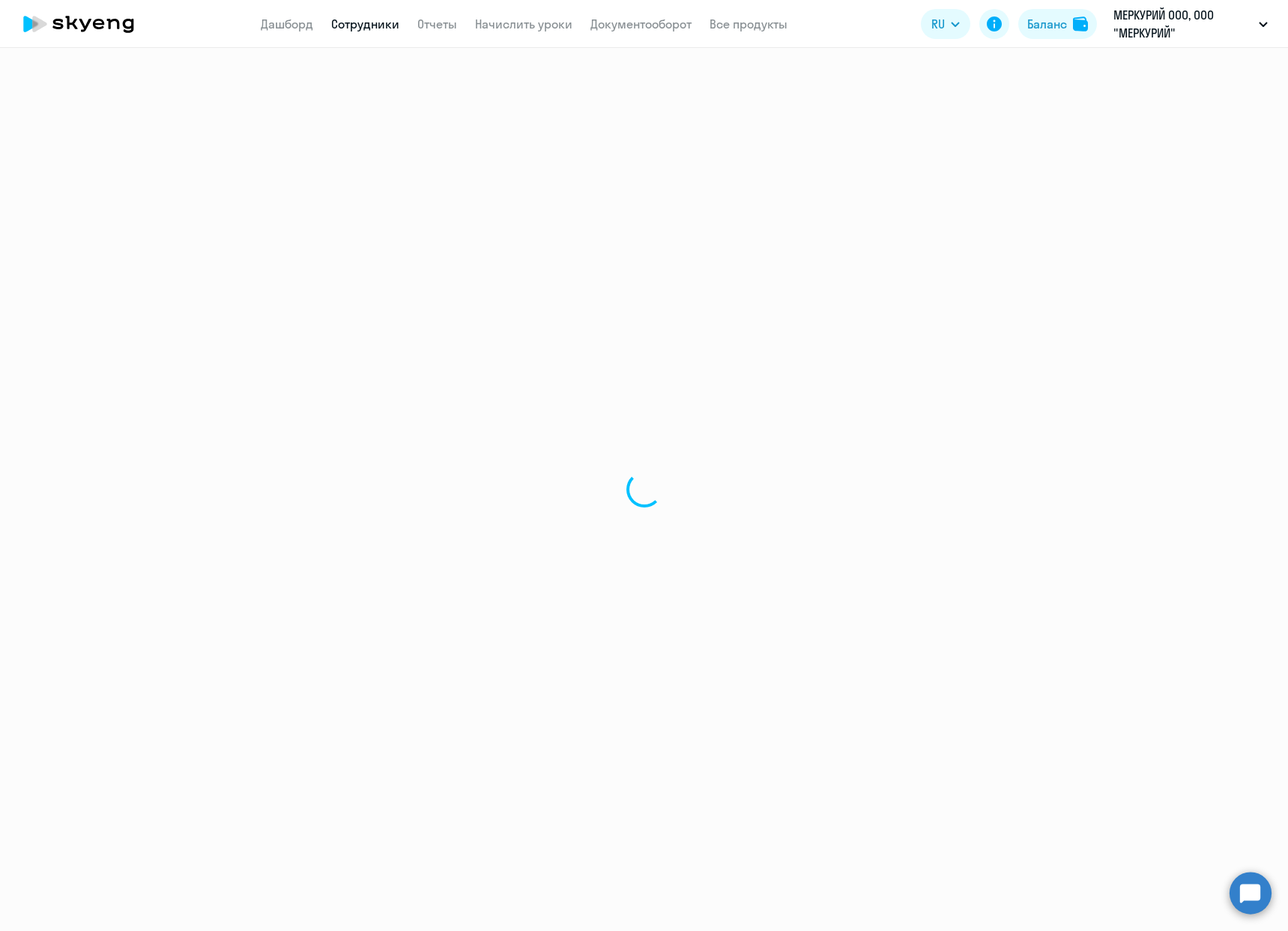
select select "english"
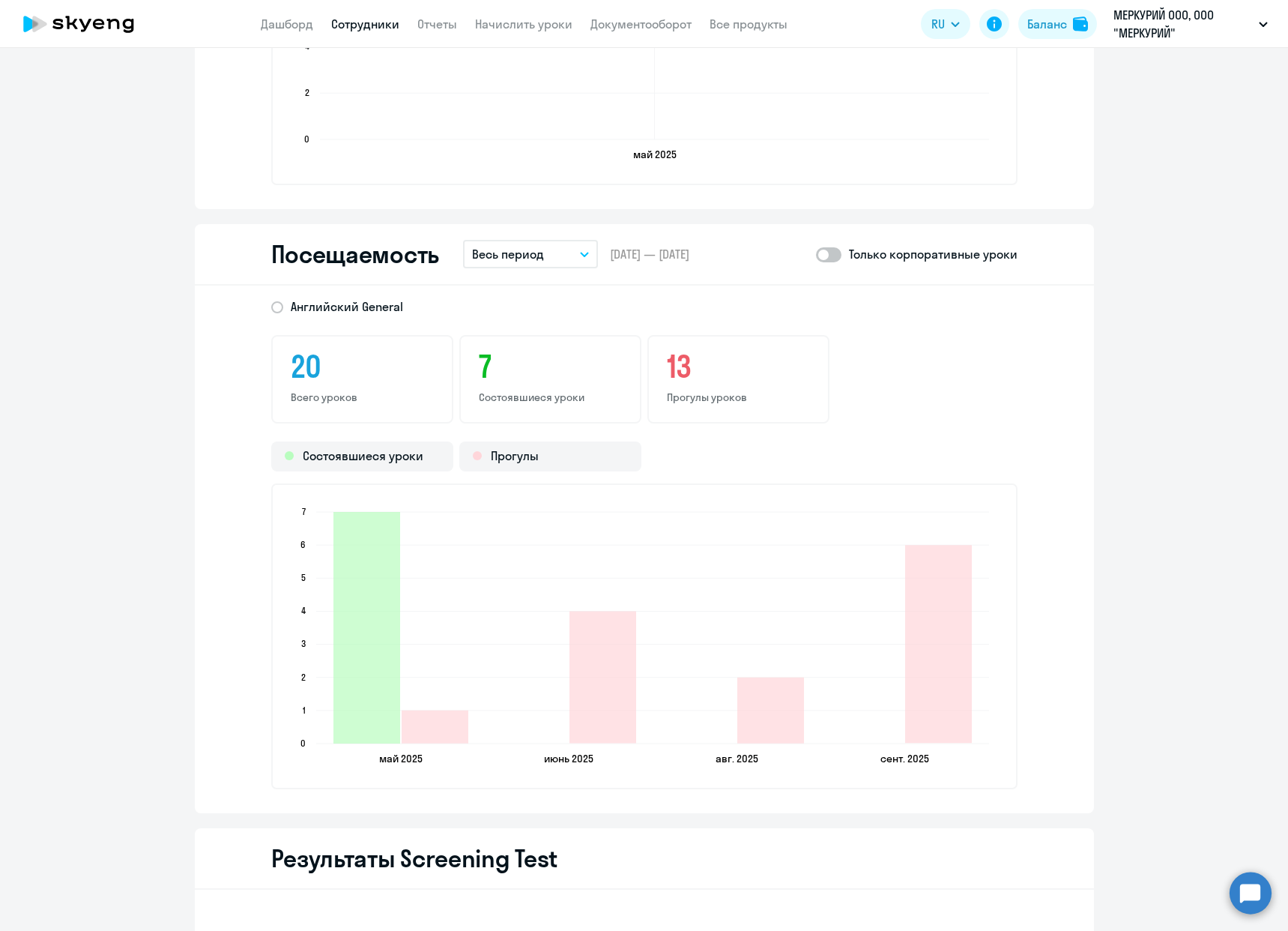
scroll to position [1724, 0]
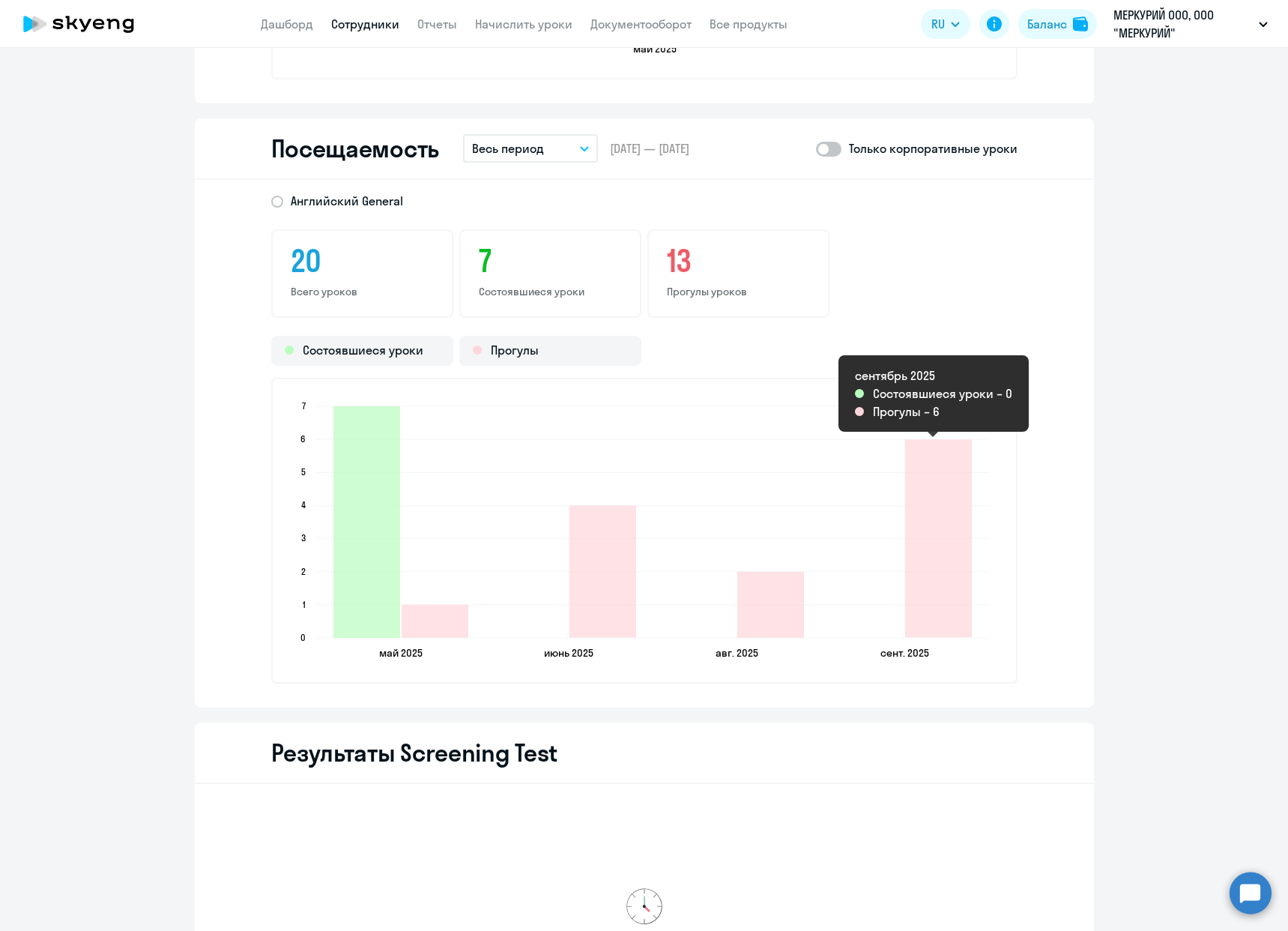
click at [1043, 631] on div "[DEMOGRAPHIC_DATA] General 20 Всего уроков 7 Состоявшиеся уроки 13 Прогулы урок…" at bounding box center [644, 444] width 899 height 527
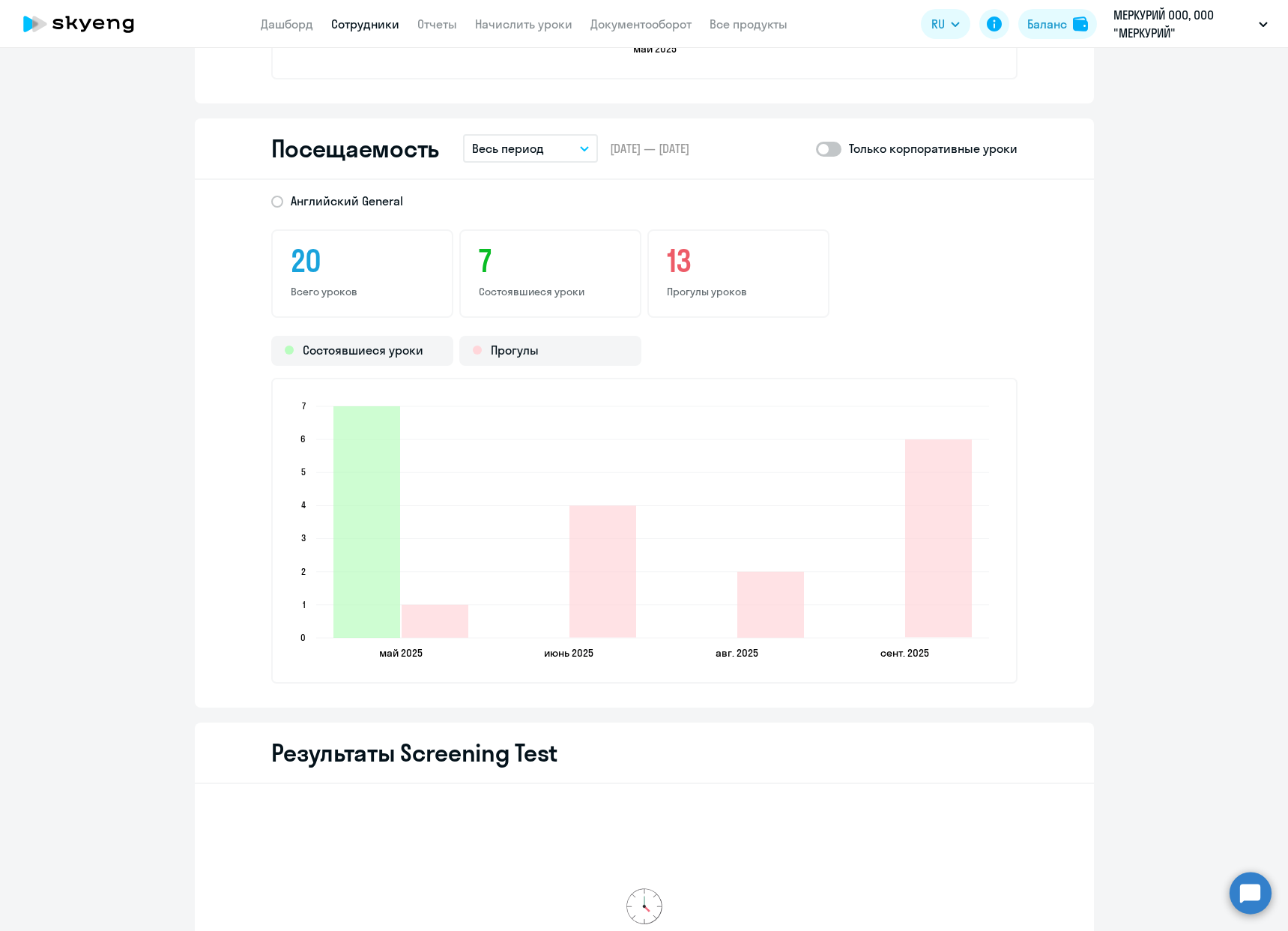
click at [970, 680] on ngx-charts-bar-vertical-2d "[DATE] [DATE] [DATE] [DATE] [DATE] [DATE] [DATE] [DATE] 0 0 1 1 2 2 3 3 4 4 5 5…" at bounding box center [644, 530] width 746 height 306
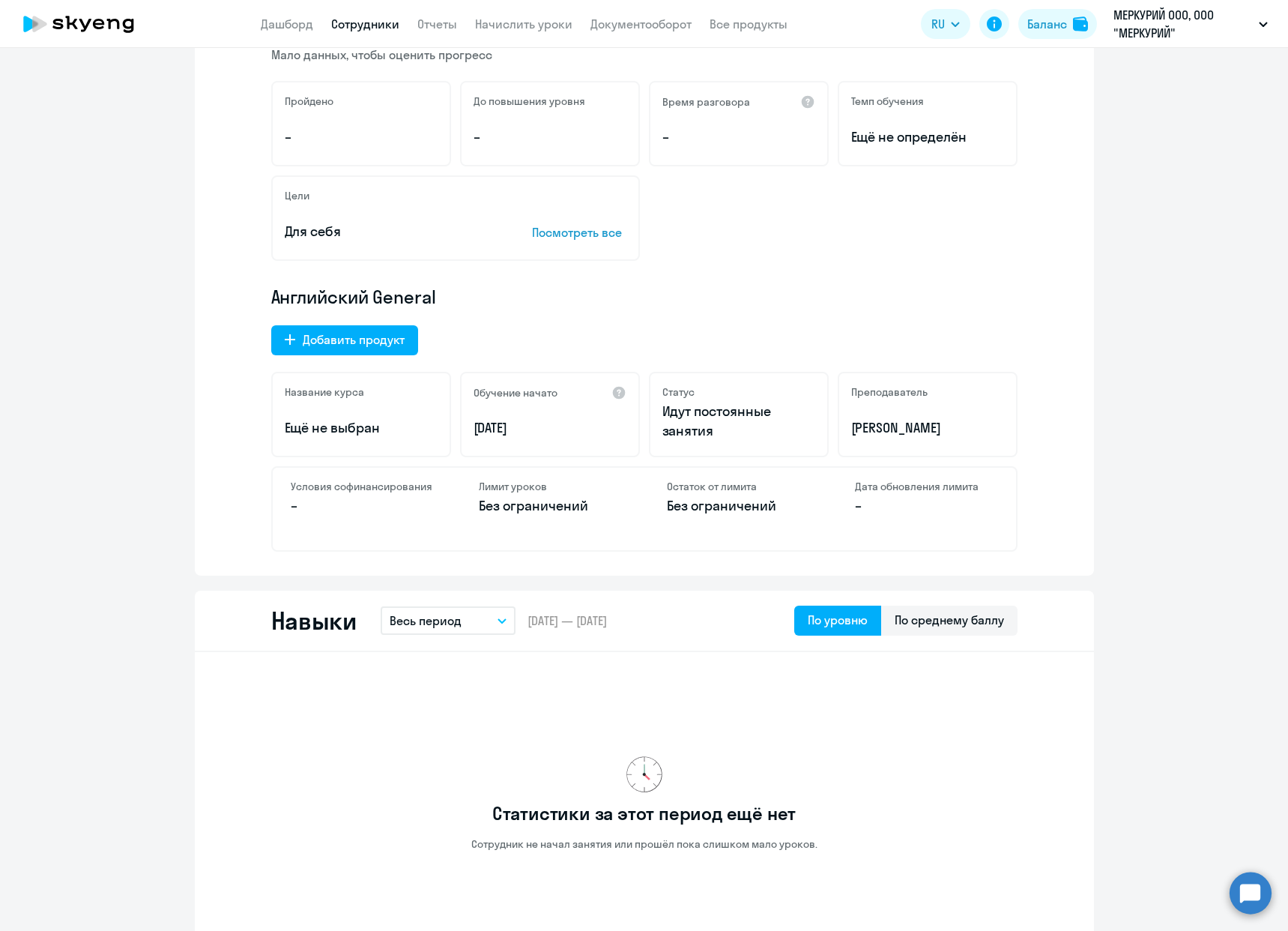
scroll to position [0, 0]
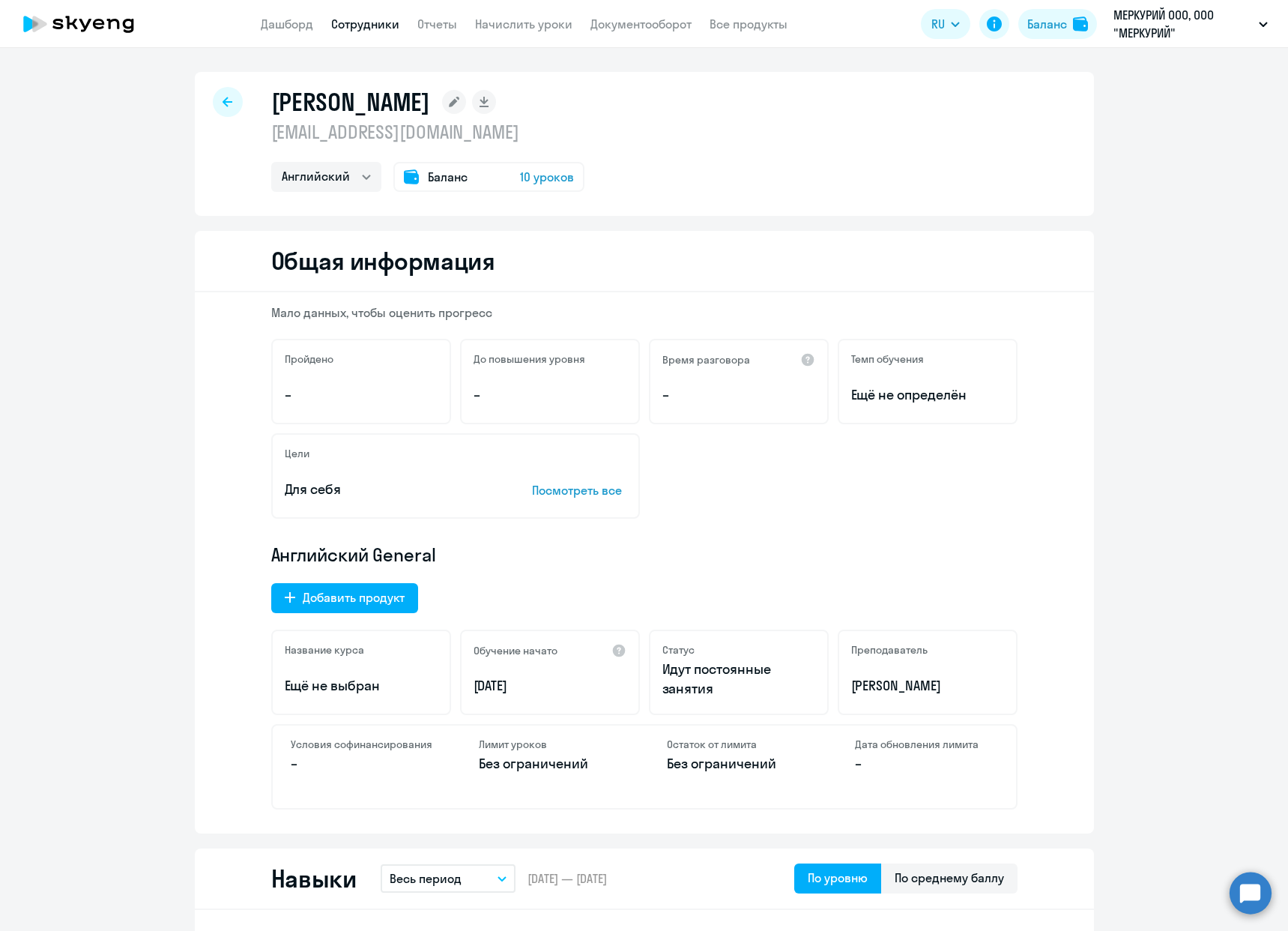
click at [1015, 812] on div "Мало данных, чтобы оценить прогресс Пройдено – До повышения уровня – Время разг…" at bounding box center [644, 563] width 899 height 541
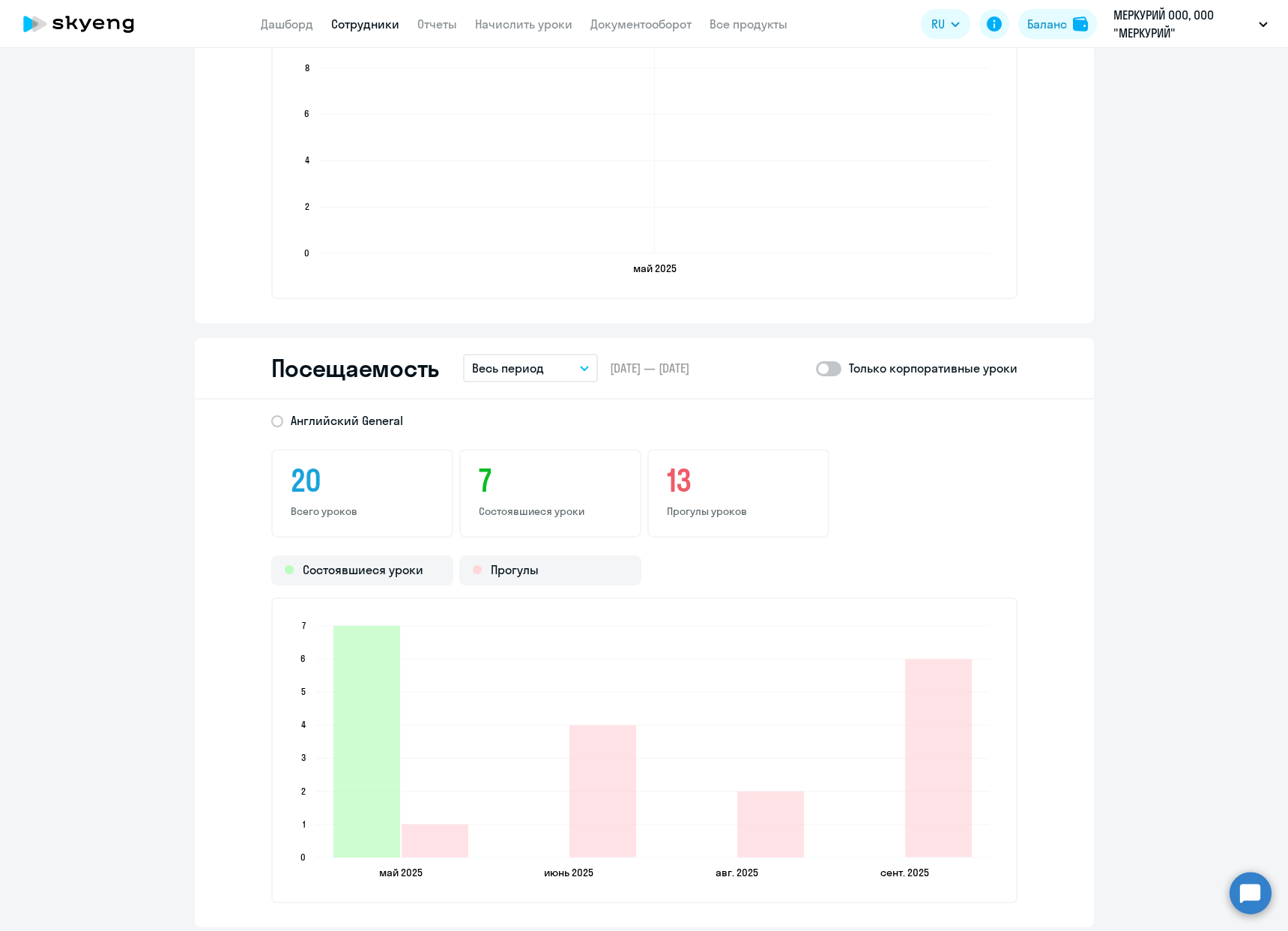
scroll to position [1574, 0]
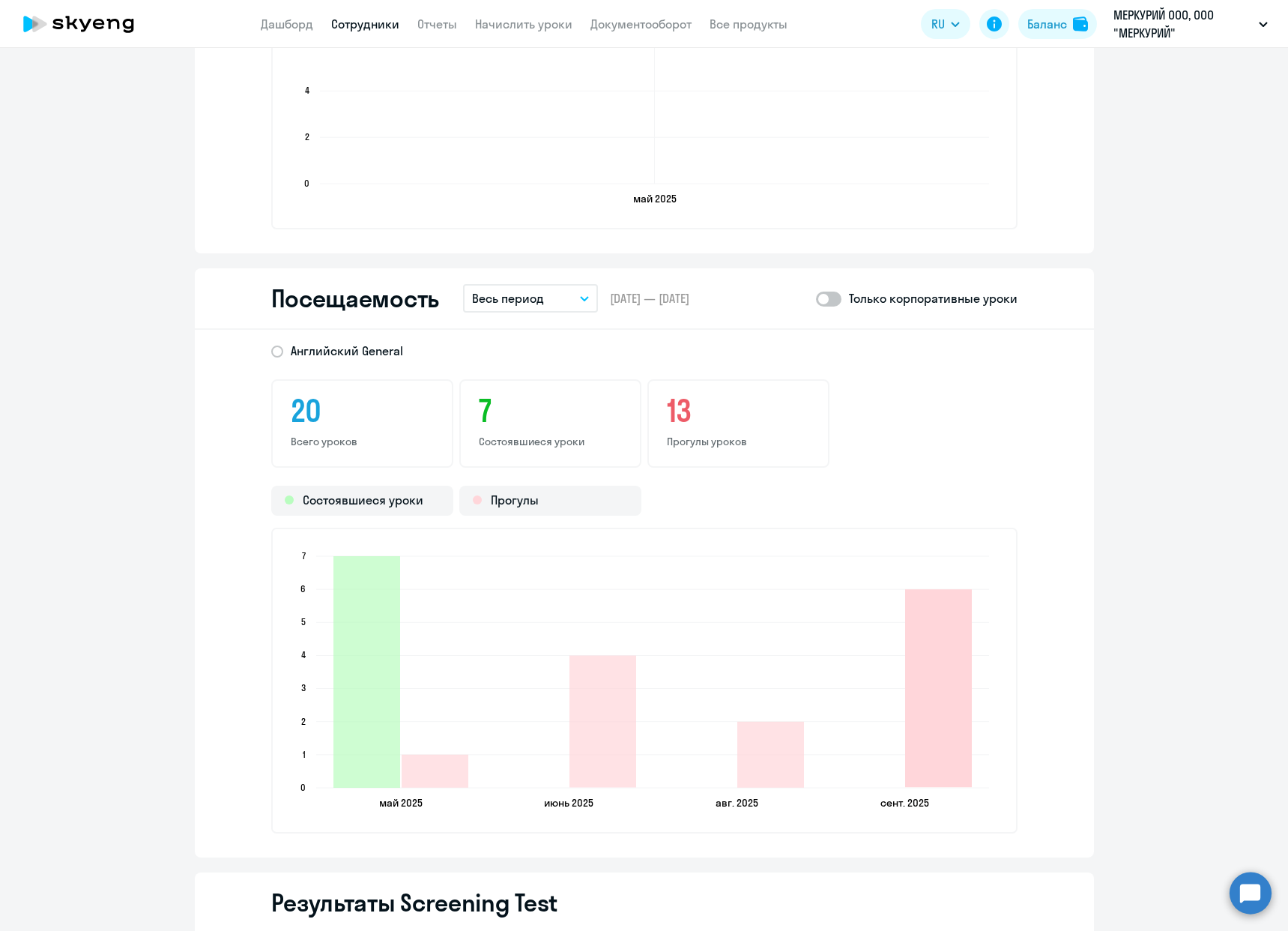
drag, startPoint x: 914, startPoint y: 729, endPoint x: 903, endPoint y: 723, distance: 12.5
click at [910, 738] on icon "2025-09-28T21:00:00.000Z Прогулы 6" at bounding box center [938, 687] width 67 height 198
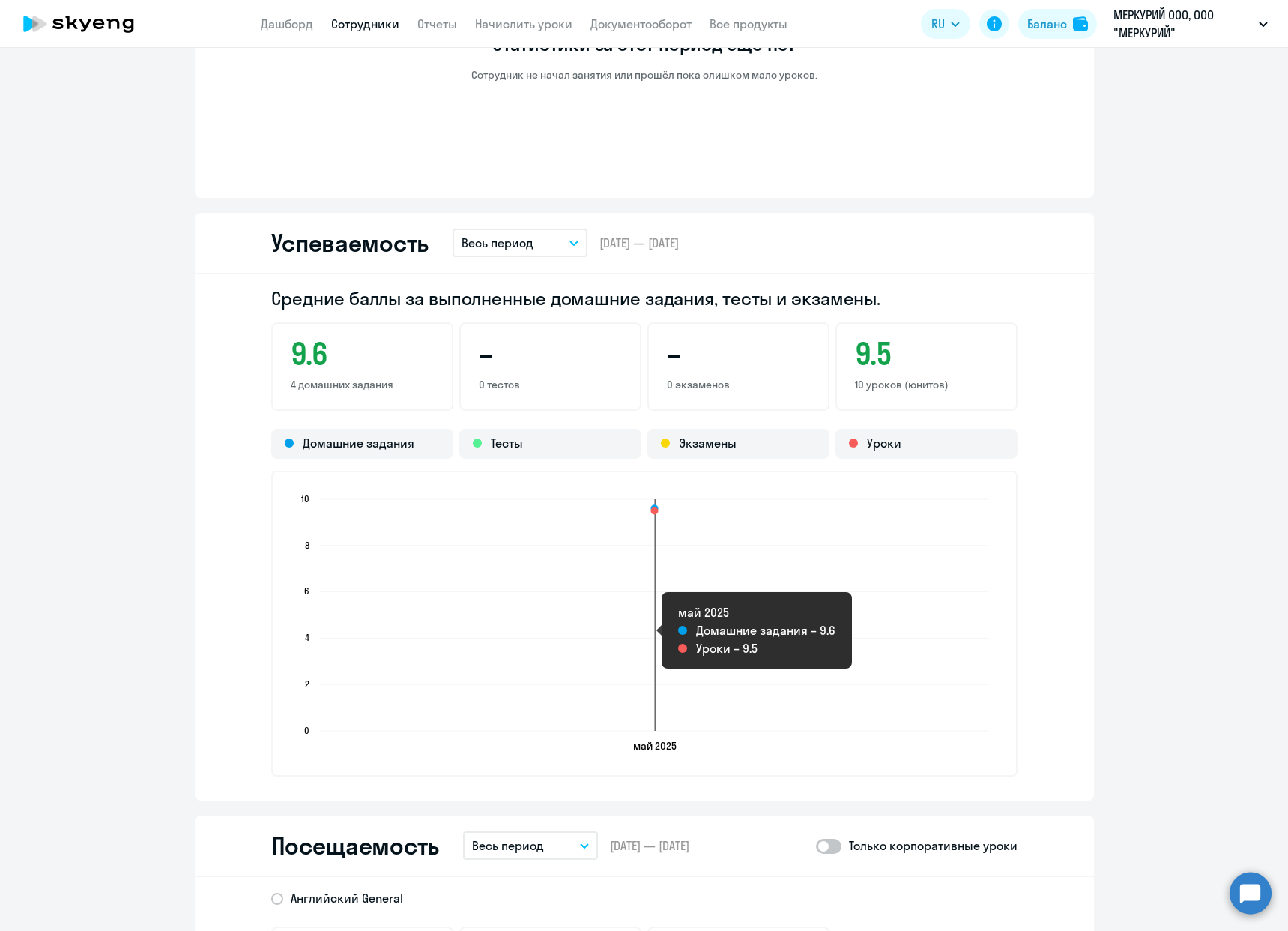
scroll to position [652, 0]
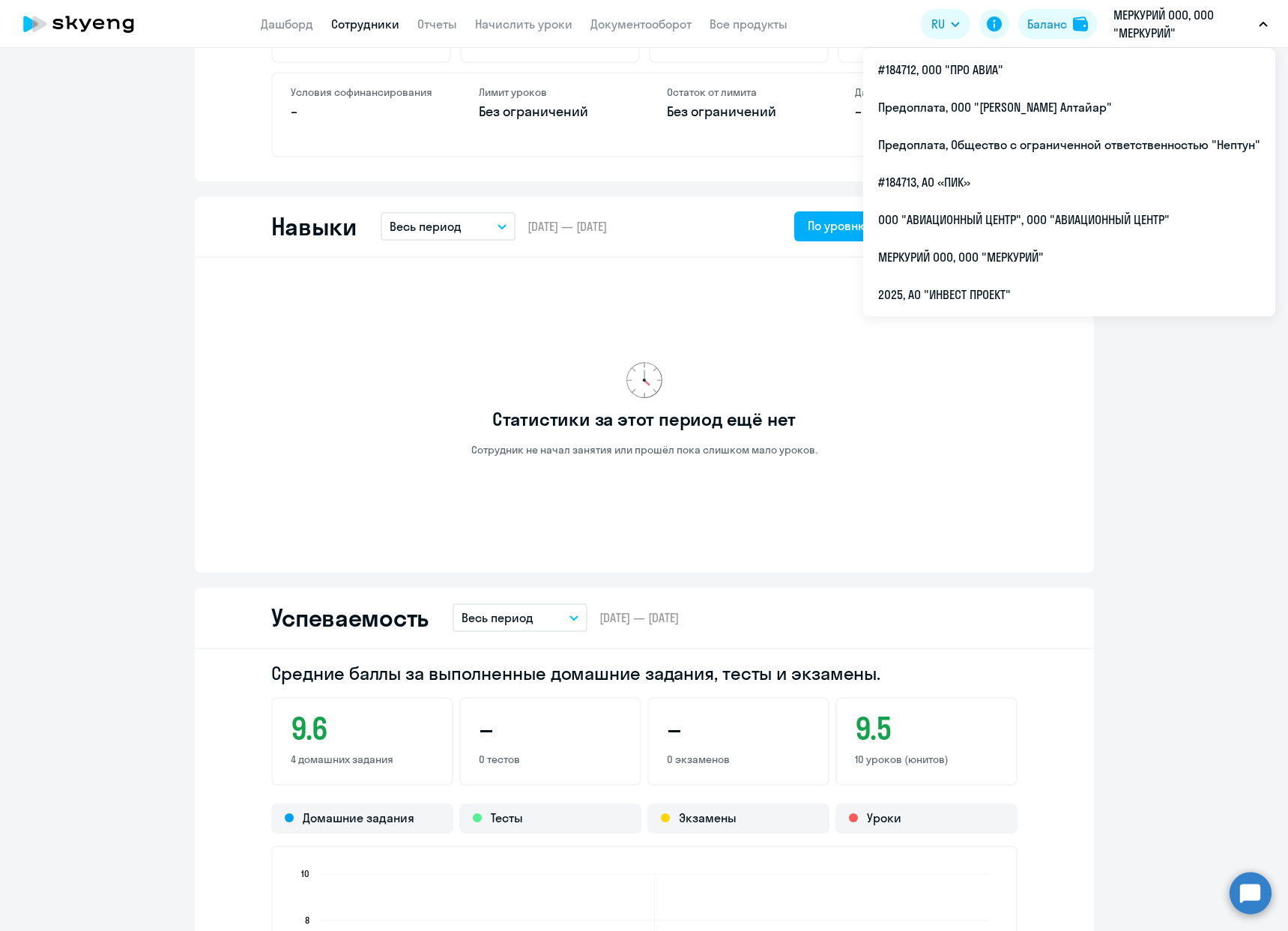
click at [1154, 38] on p "МЕРКУРИЙ ООО, ООО "МЕРКУРИЙ"" at bounding box center [1183, 23] width 139 height 36
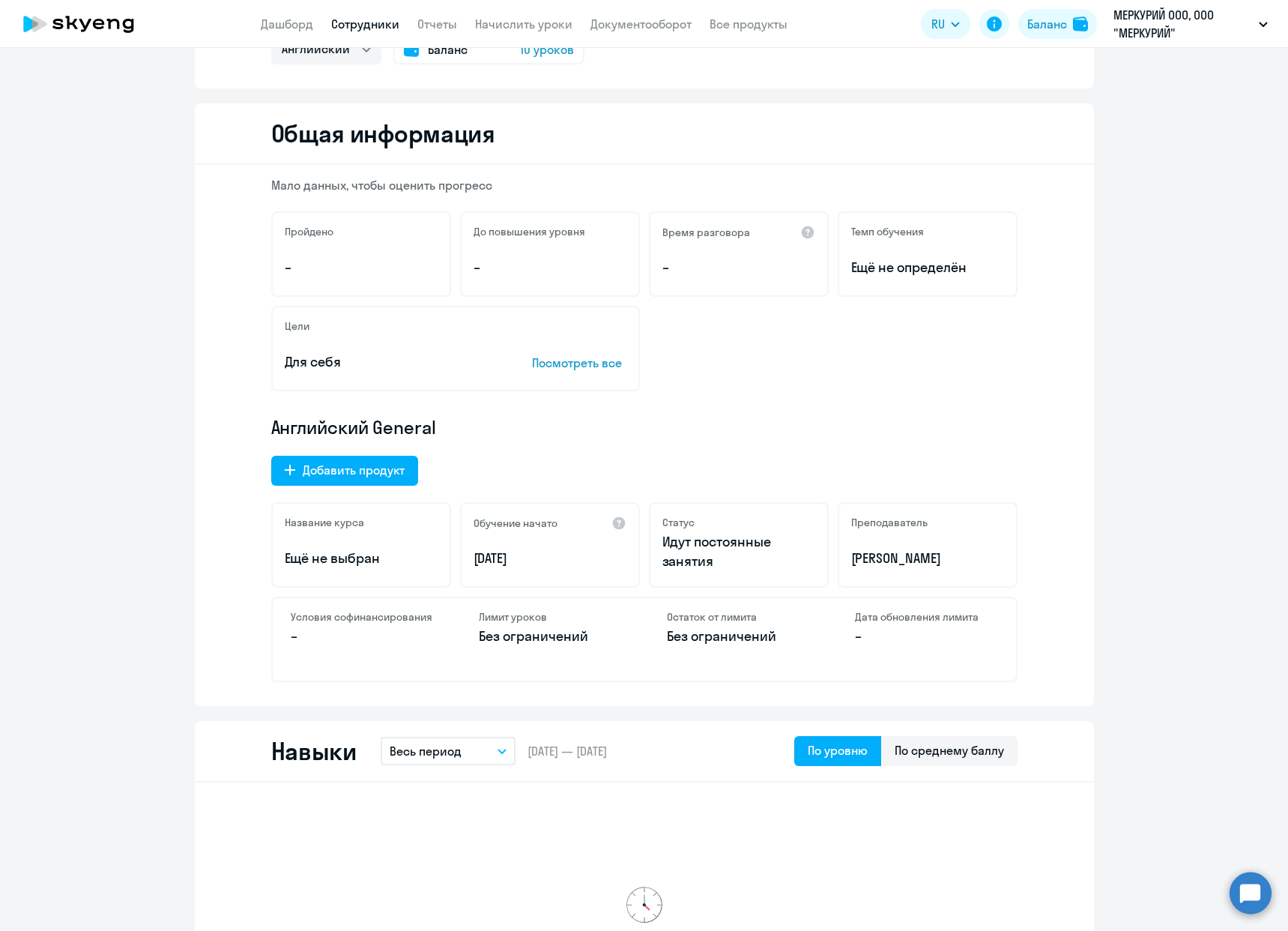
scroll to position [0, 0]
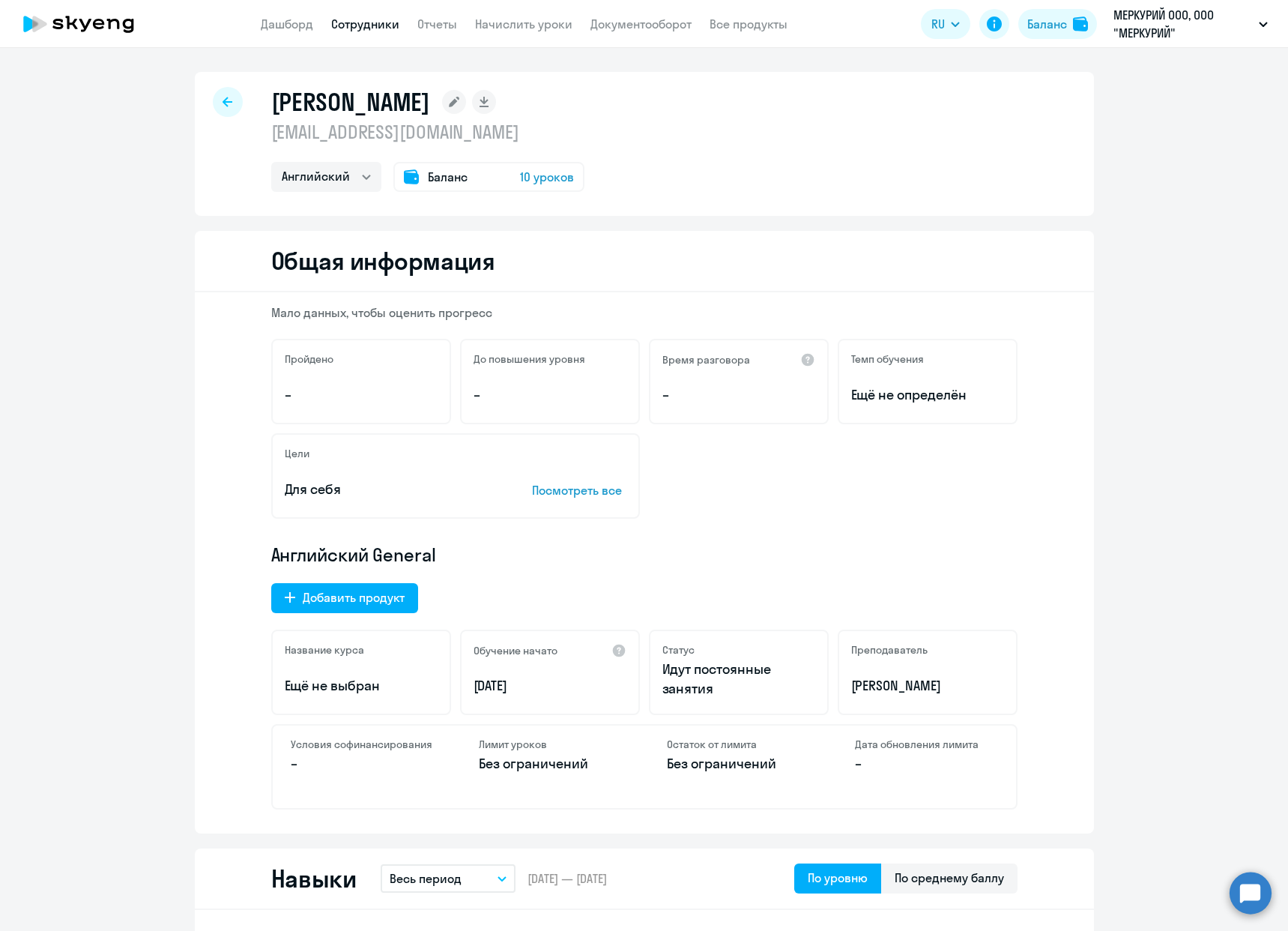
drag, startPoint x: 214, startPoint y: 109, endPoint x: 217, endPoint y: 119, distance: 10.4
click at [214, 109] on div at bounding box center [228, 102] width 30 height 30
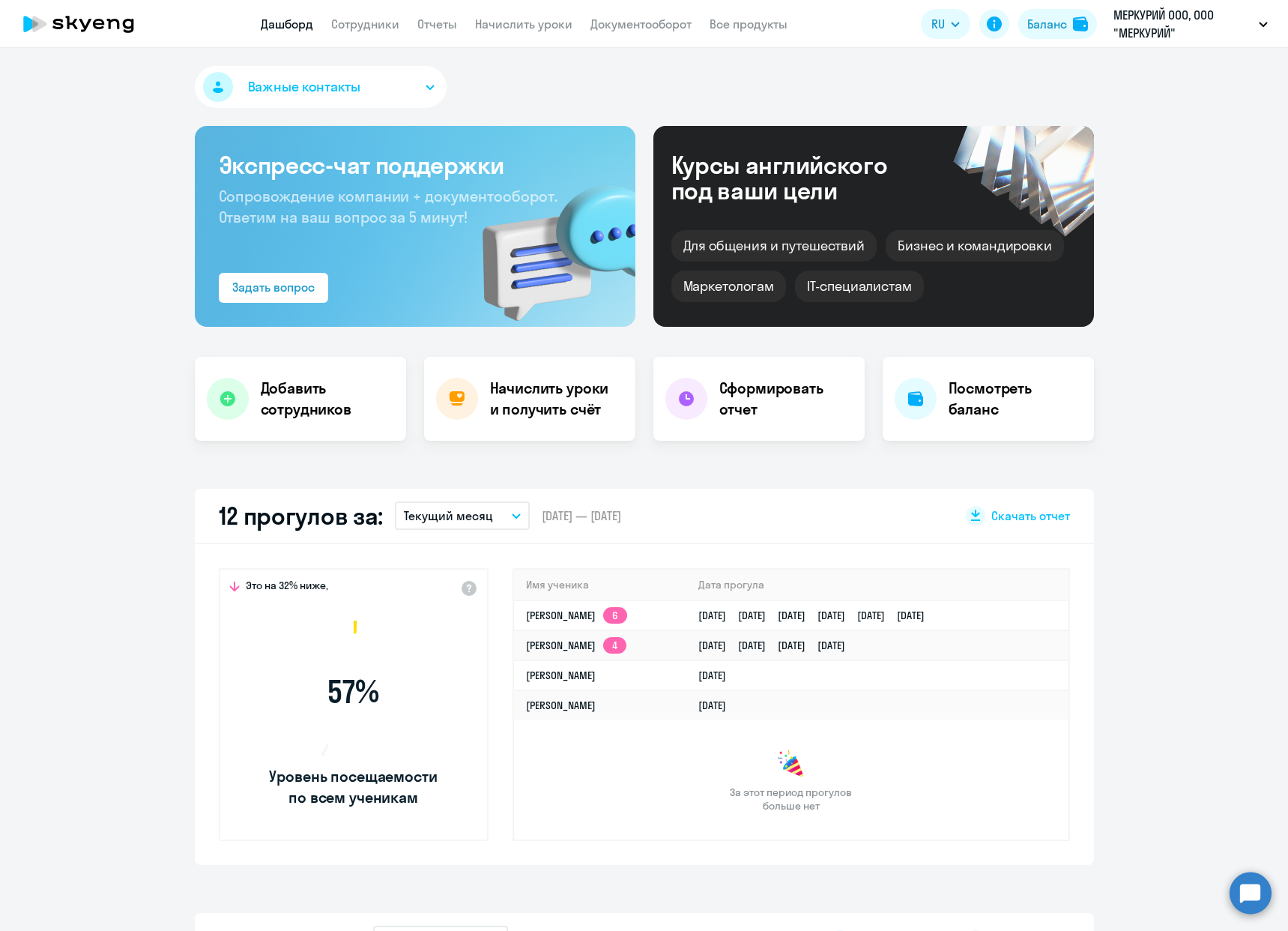
select select "30"
click at [567, 640] on link "[PERSON_NAME] 4" at bounding box center [576, 646] width 100 height 13
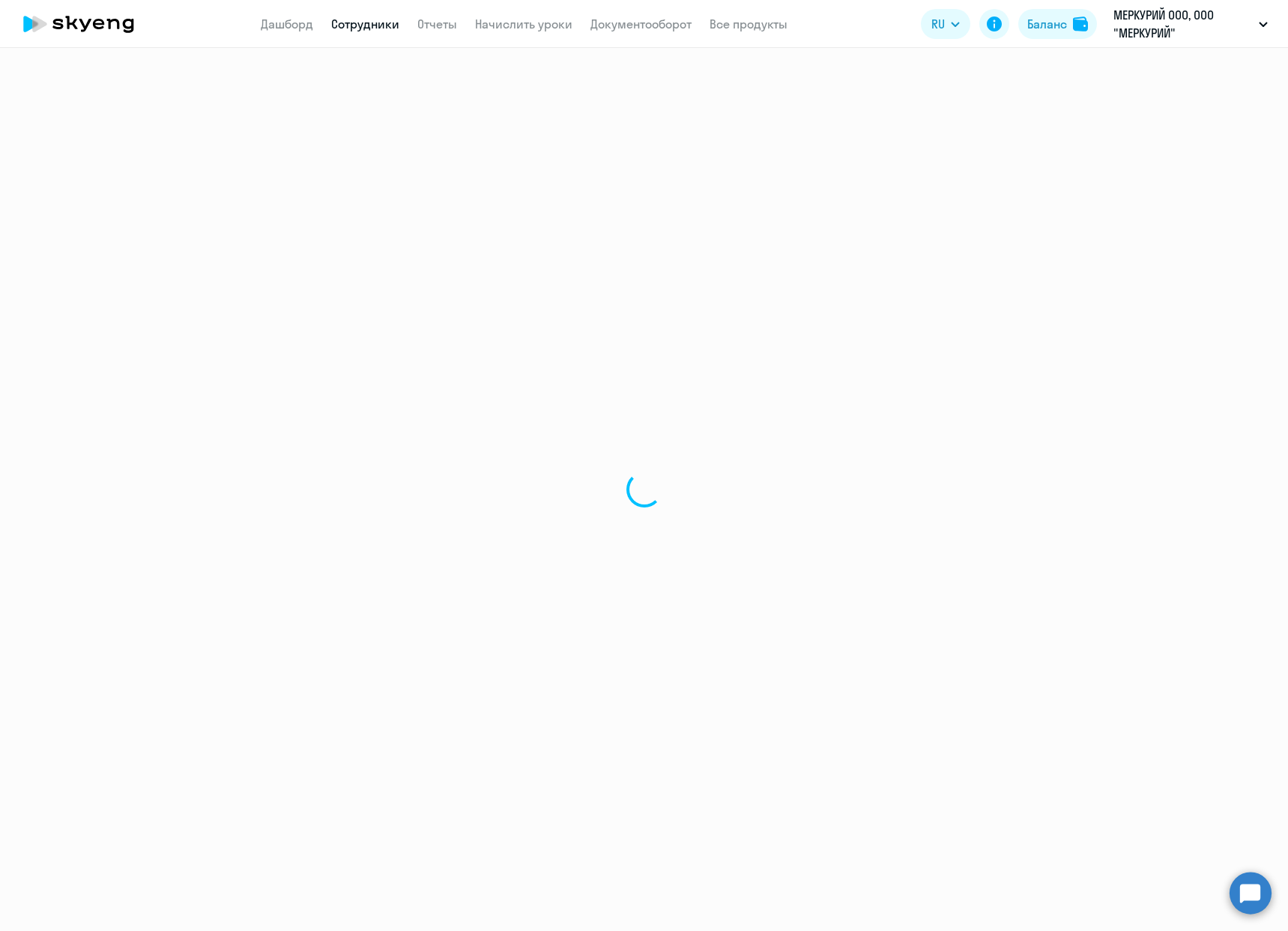
select select "english"
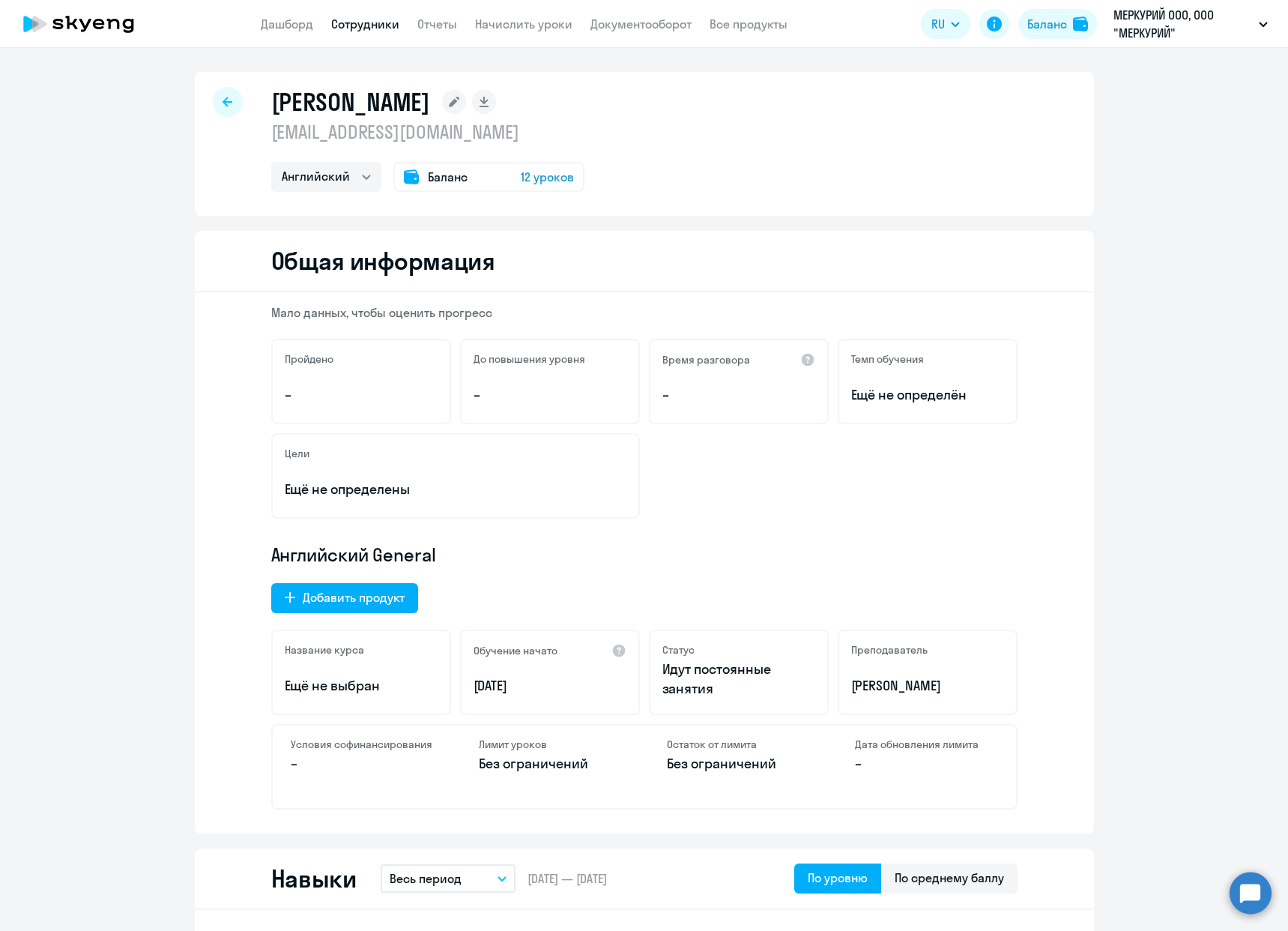
drag, startPoint x: 211, startPoint y: 69, endPoint x: 208, endPoint y: 85, distance: 16.3
click at [208, 80] on div "[PERSON_NAME] [EMAIL_ADDRESS][DOMAIN_NAME] Английский Баланс 12 уроков Общая ин…" at bounding box center [644, 489] width 1288 height 882
click at [223, 104] on icon at bounding box center [228, 101] width 10 height 11
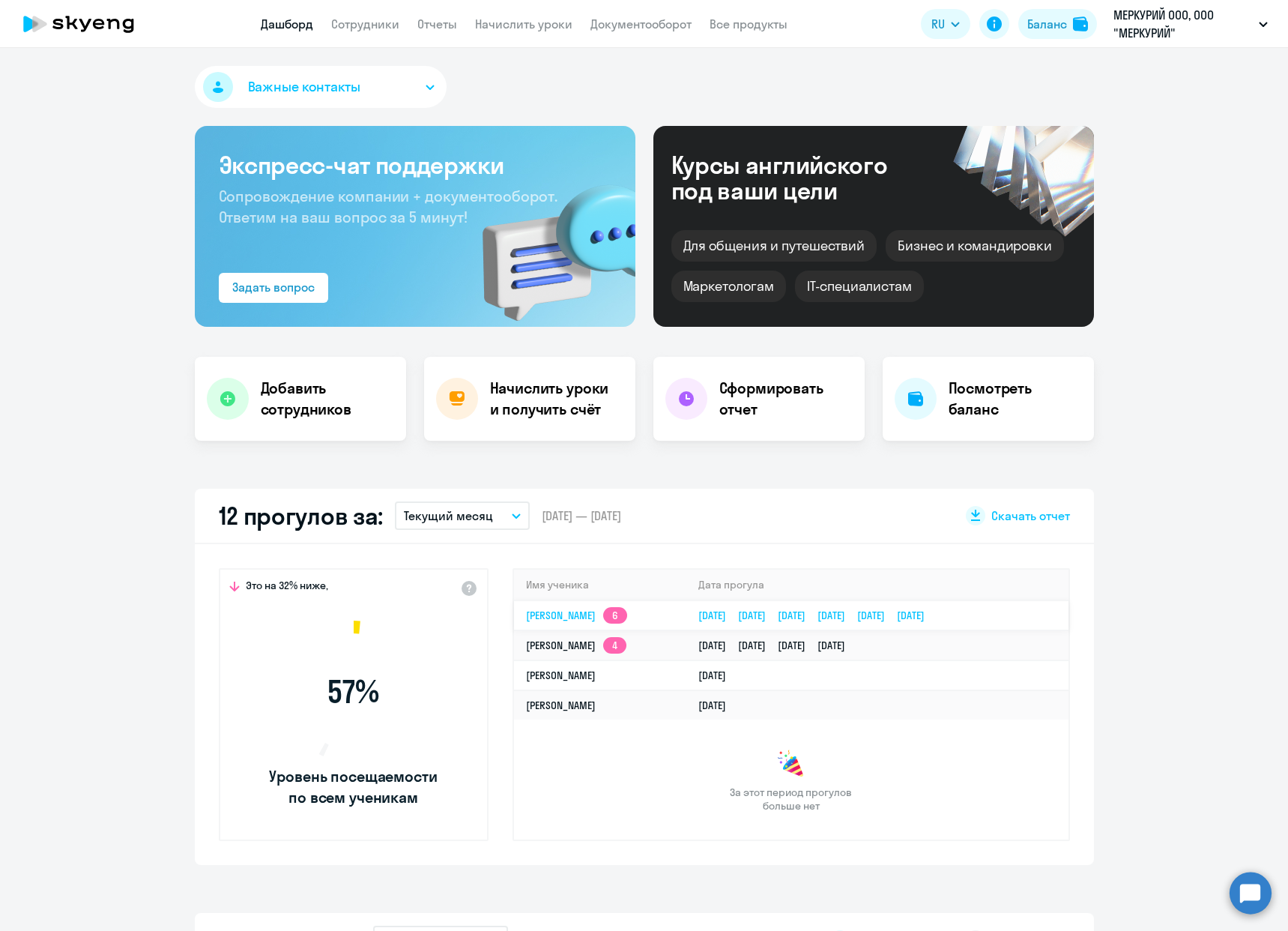
select select "30"
click at [1159, 781] on app-truancy-attendance-dashboard "12 прогулов за: Текущий месяц – [DATE] — [DATE] Скачать отчет Это на 32% ниже, …" at bounding box center [644, 676] width 1288 height 376
click at [125, 650] on app-truancy-attendance-dashboard "12 прогулов за: Текущий месяц – [DATE] — [DATE] Скачать отчет Это на 32% ниже, …" at bounding box center [644, 676] width 1288 height 376
